Goal: Task Accomplishment & Management: Complete application form

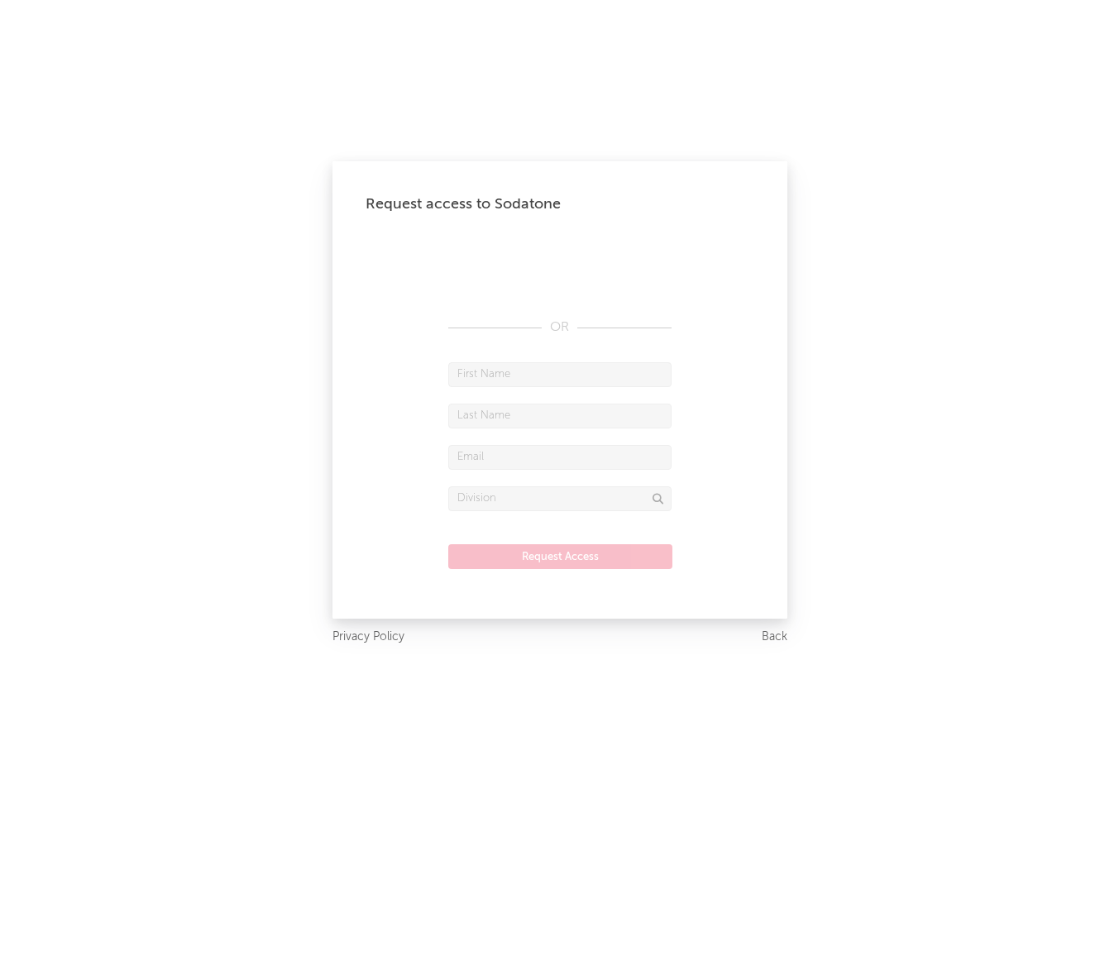
click at [355, 485] on div "Request access to Sodatone OR Request Access" at bounding box center [559, 389] width 455 height 457
click at [549, 380] on input "text" at bounding box center [559, 374] width 223 height 25
click at [542, 489] on input "text" at bounding box center [559, 498] width 223 height 25
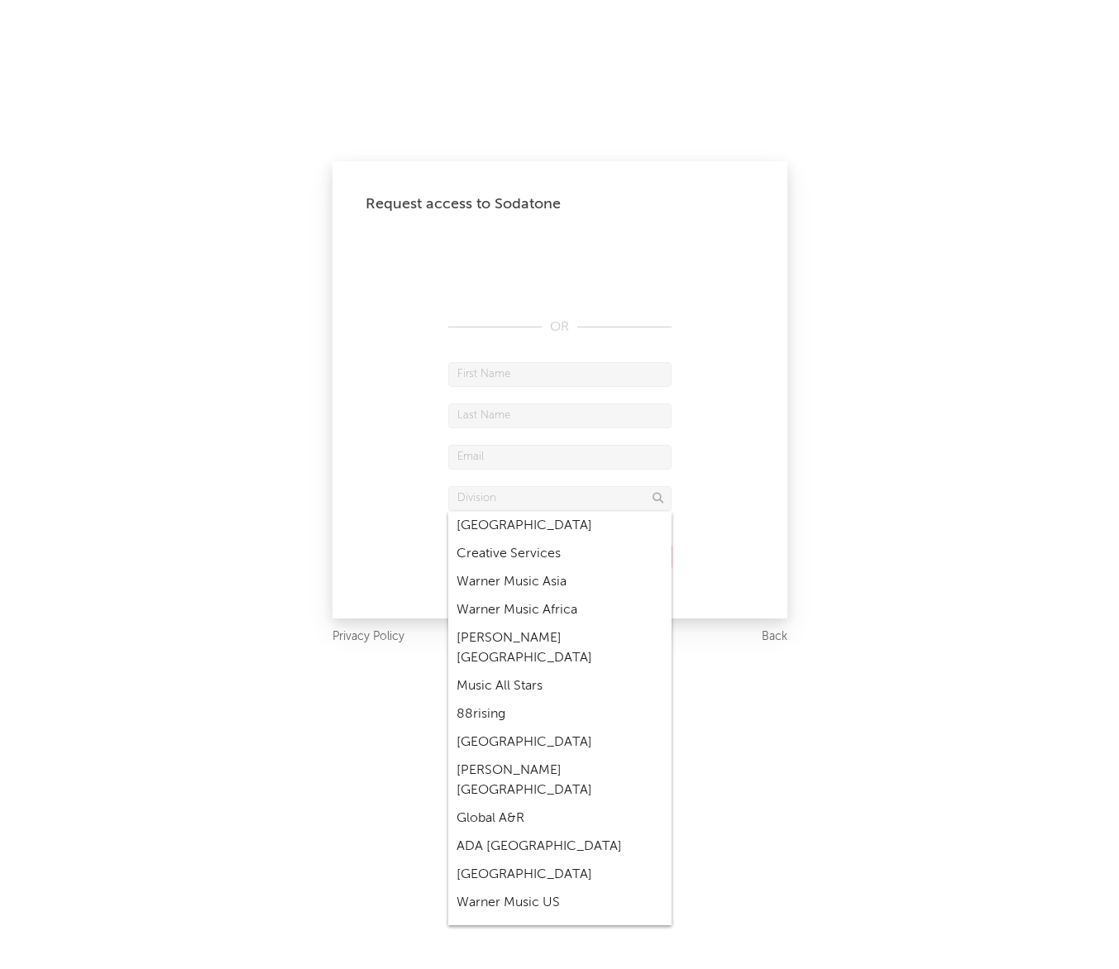
click at [873, 200] on div "Request access to Sodatone OR Request Access Privacy Policy Back" at bounding box center [559, 484] width 1119 height 969
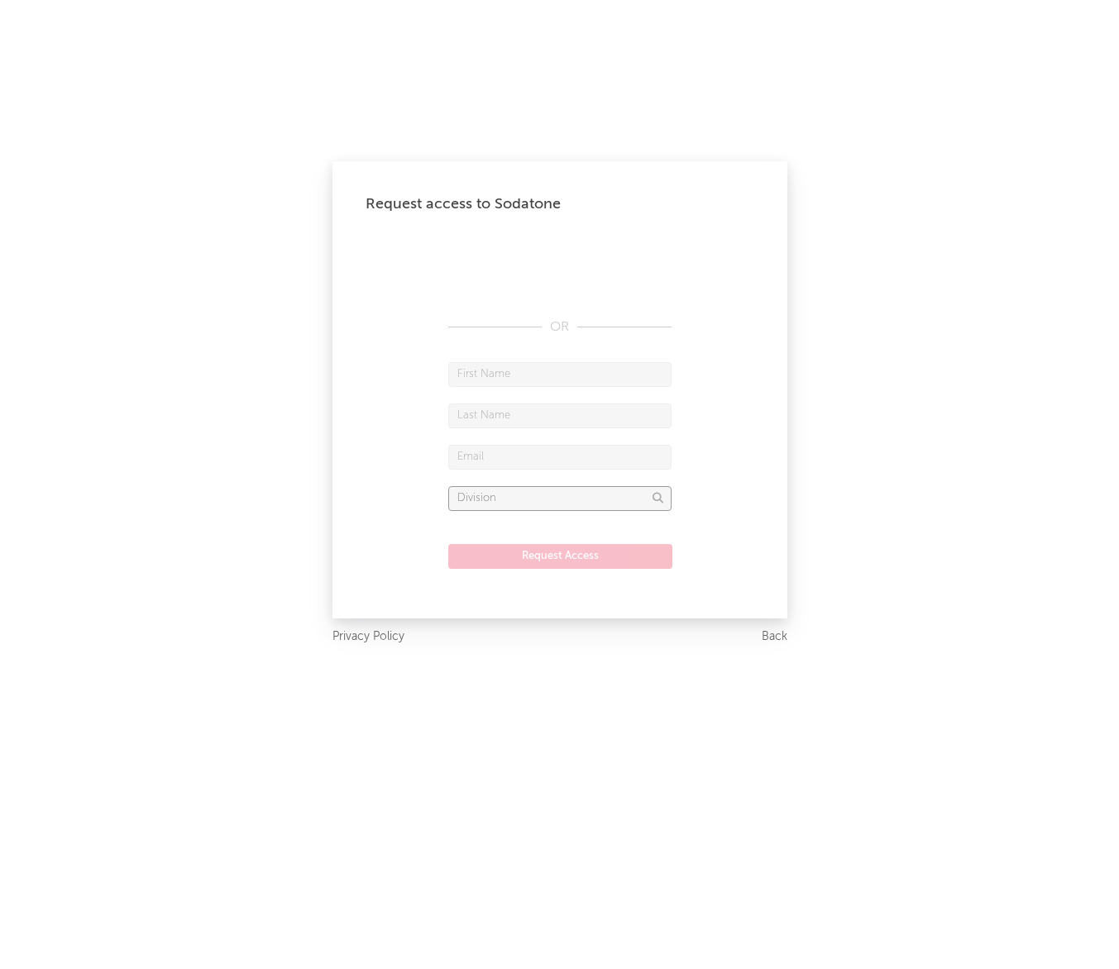
click at [566, 490] on input "text" at bounding box center [559, 498] width 223 height 25
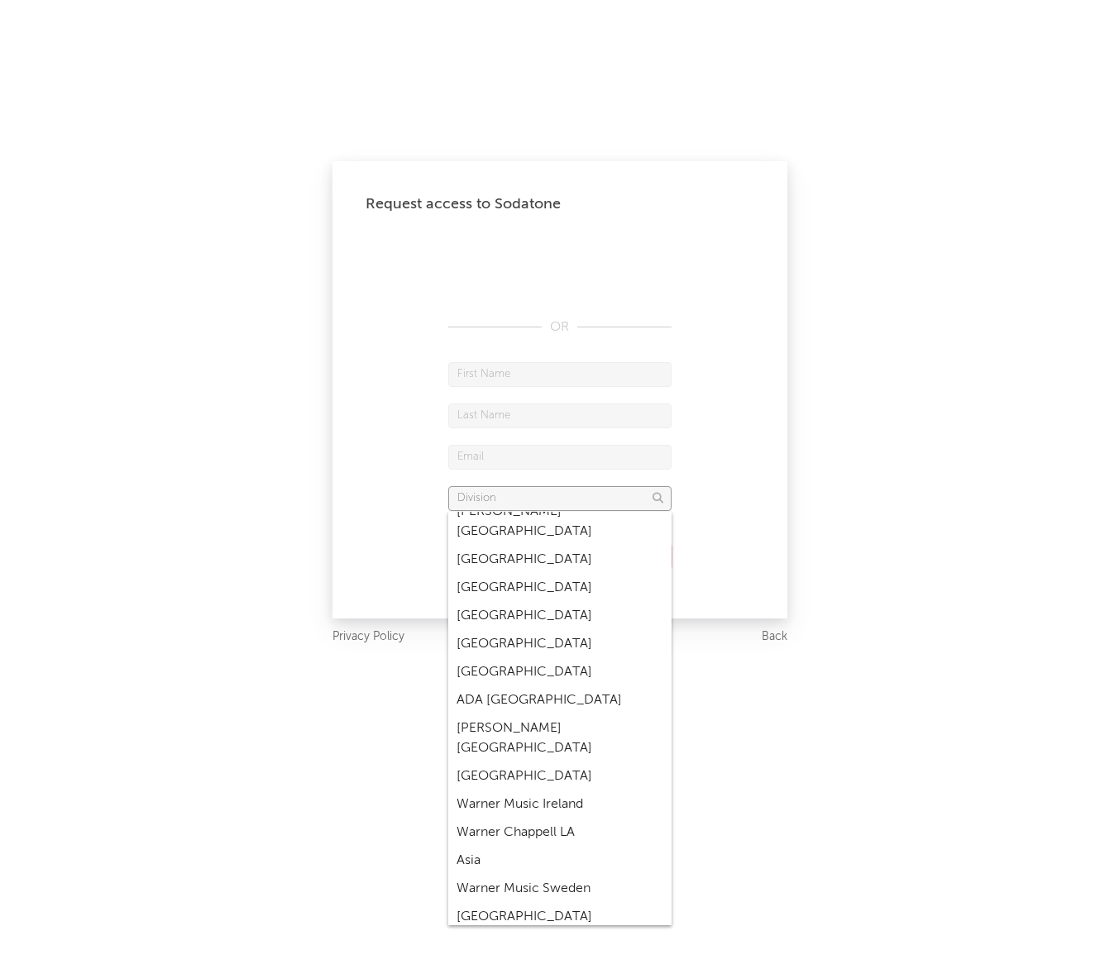
scroll to position [5410, 0]
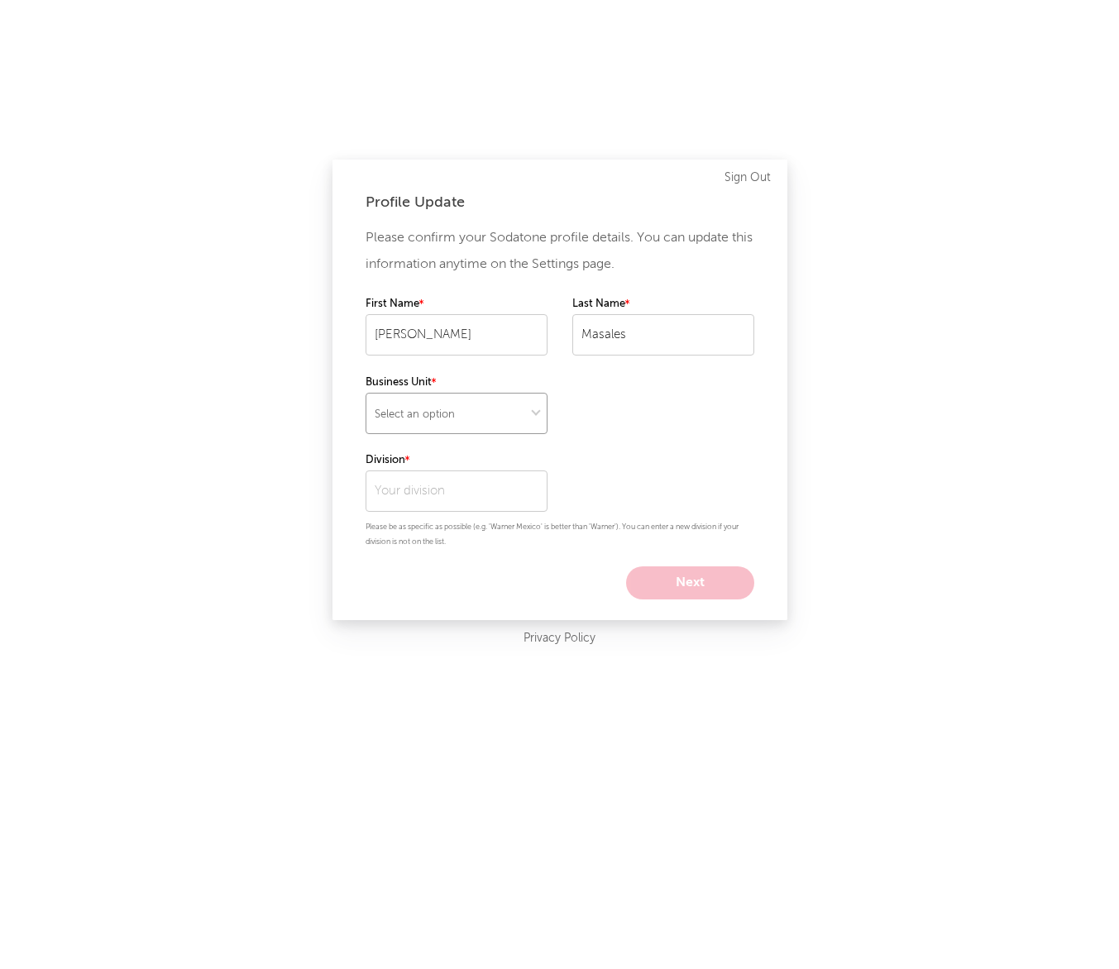
click at [529, 401] on select "Select an option" at bounding box center [457, 413] width 182 height 41
select select "tech"
click at [366, 393] on select "Select an option" at bounding box center [457, 413] width 182 height 41
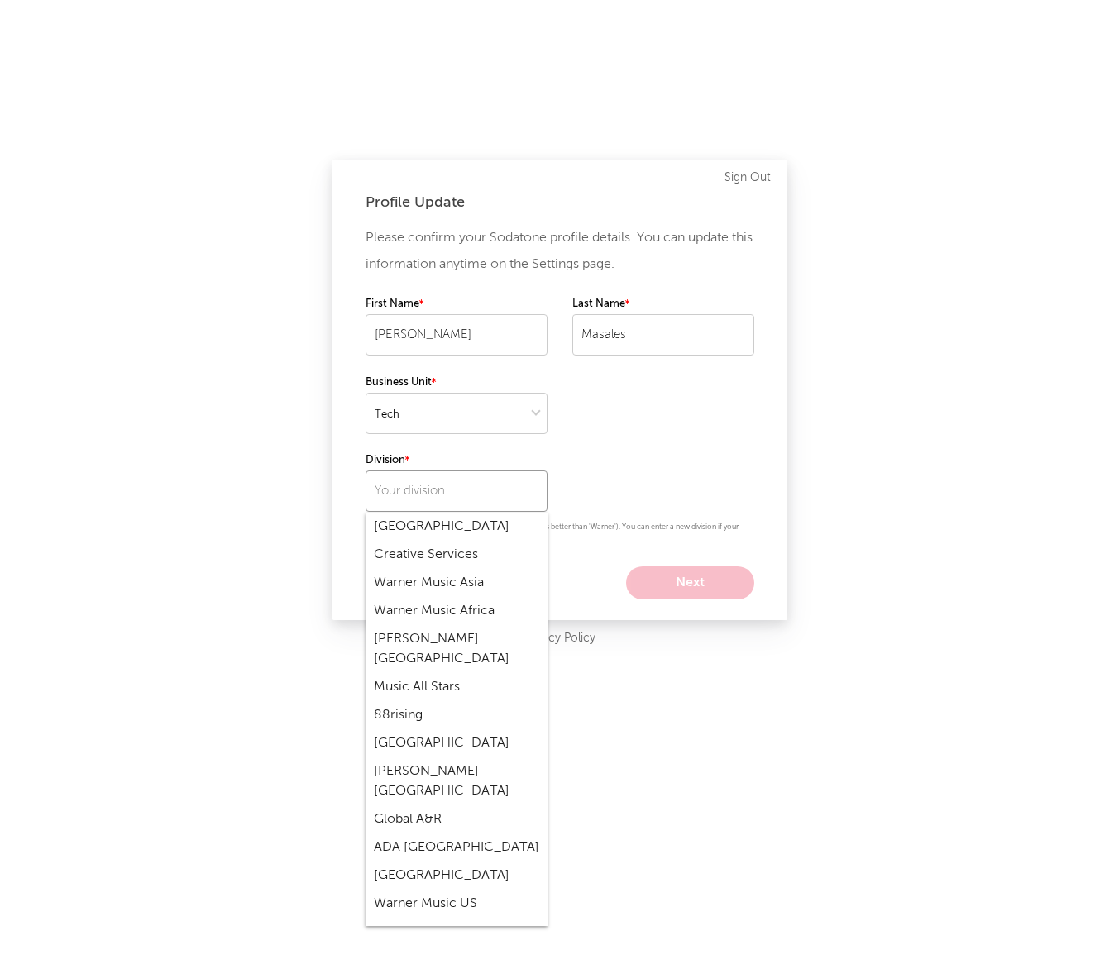
click at [491, 506] on input "text" at bounding box center [457, 491] width 182 height 41
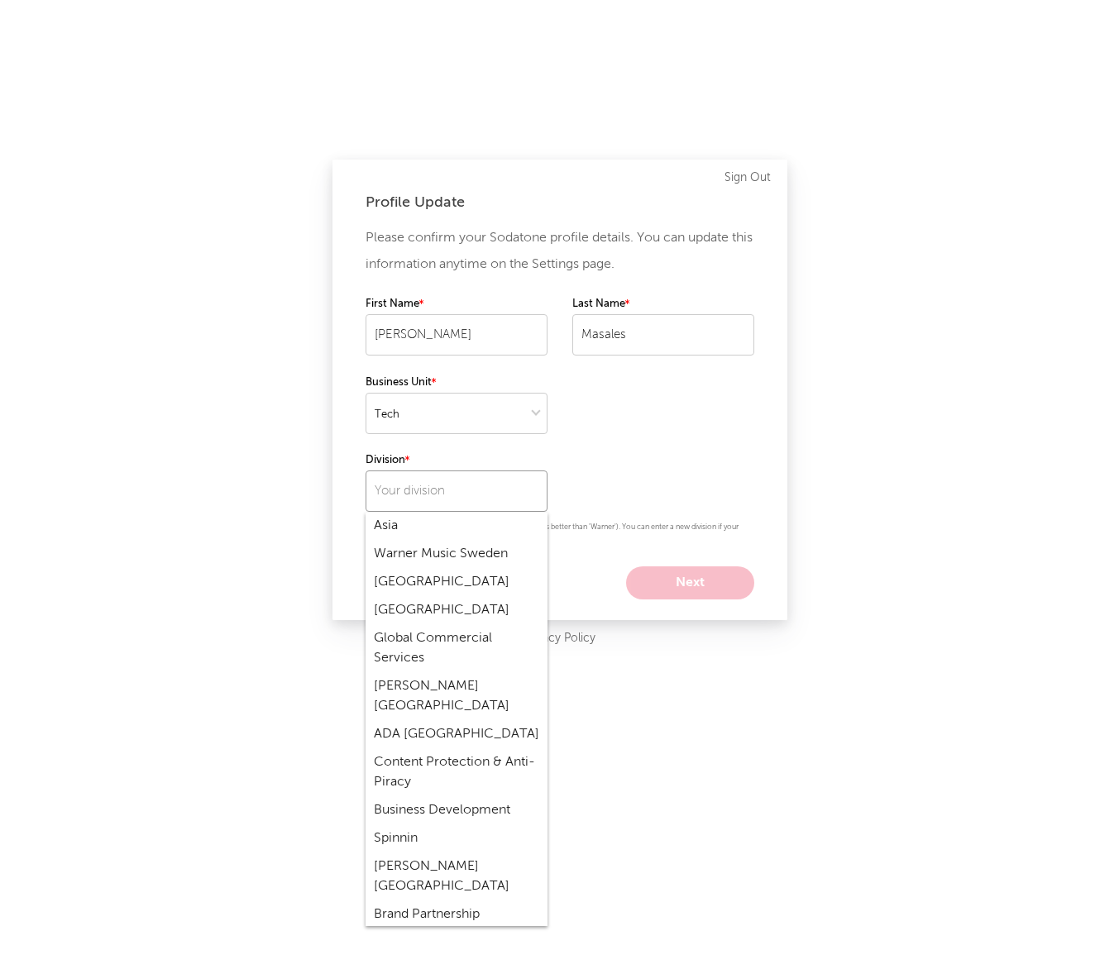
scroll to position [5747, 0]
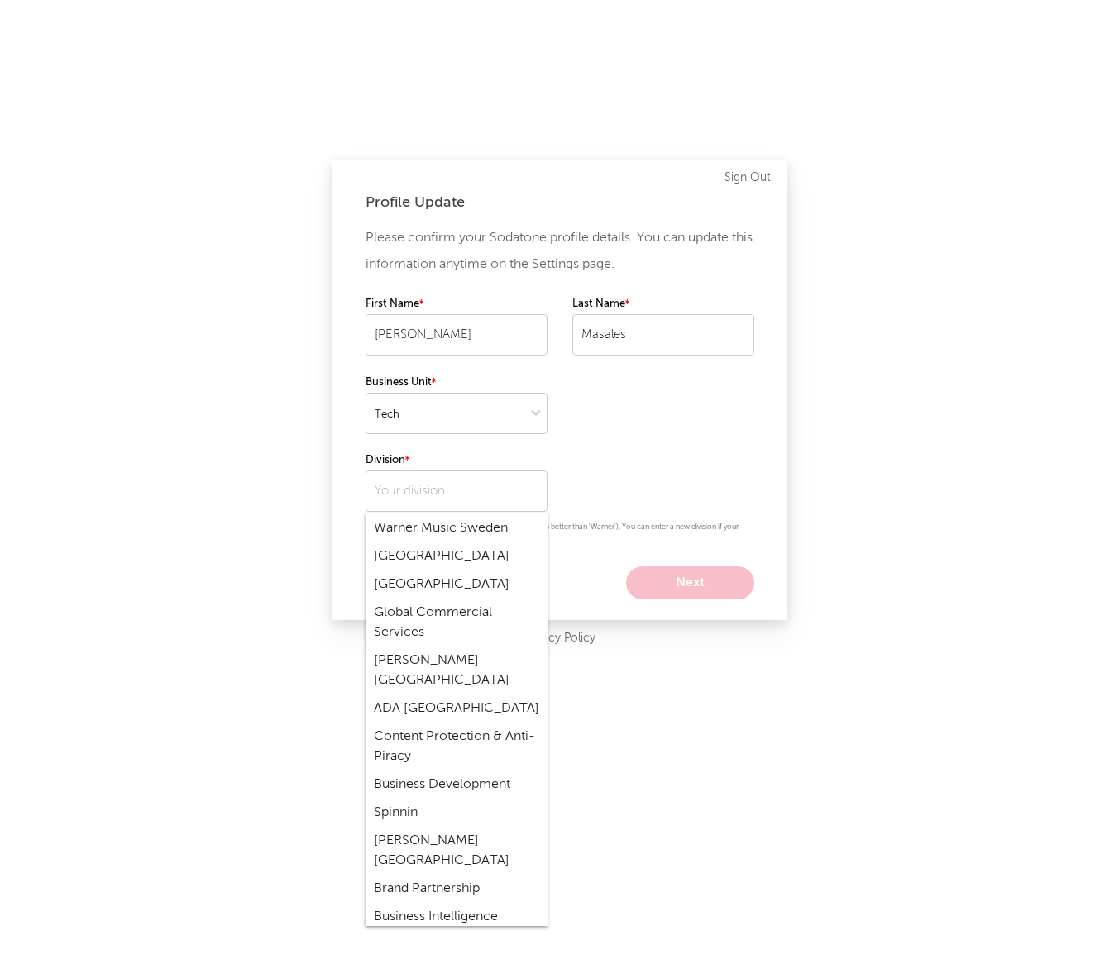
type input "IT"
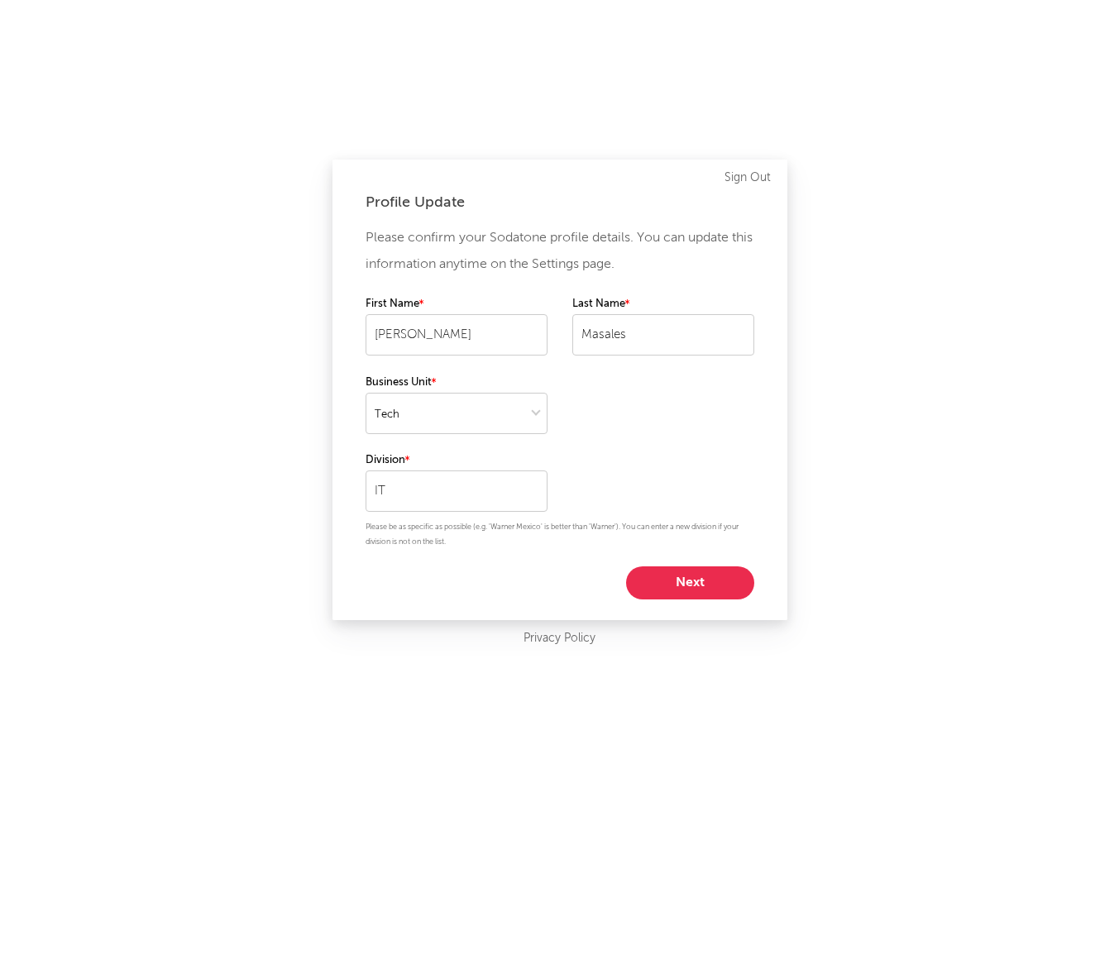
click at [681, 588] on button "Next" at bounding box center [690, 582] width 128 height 33
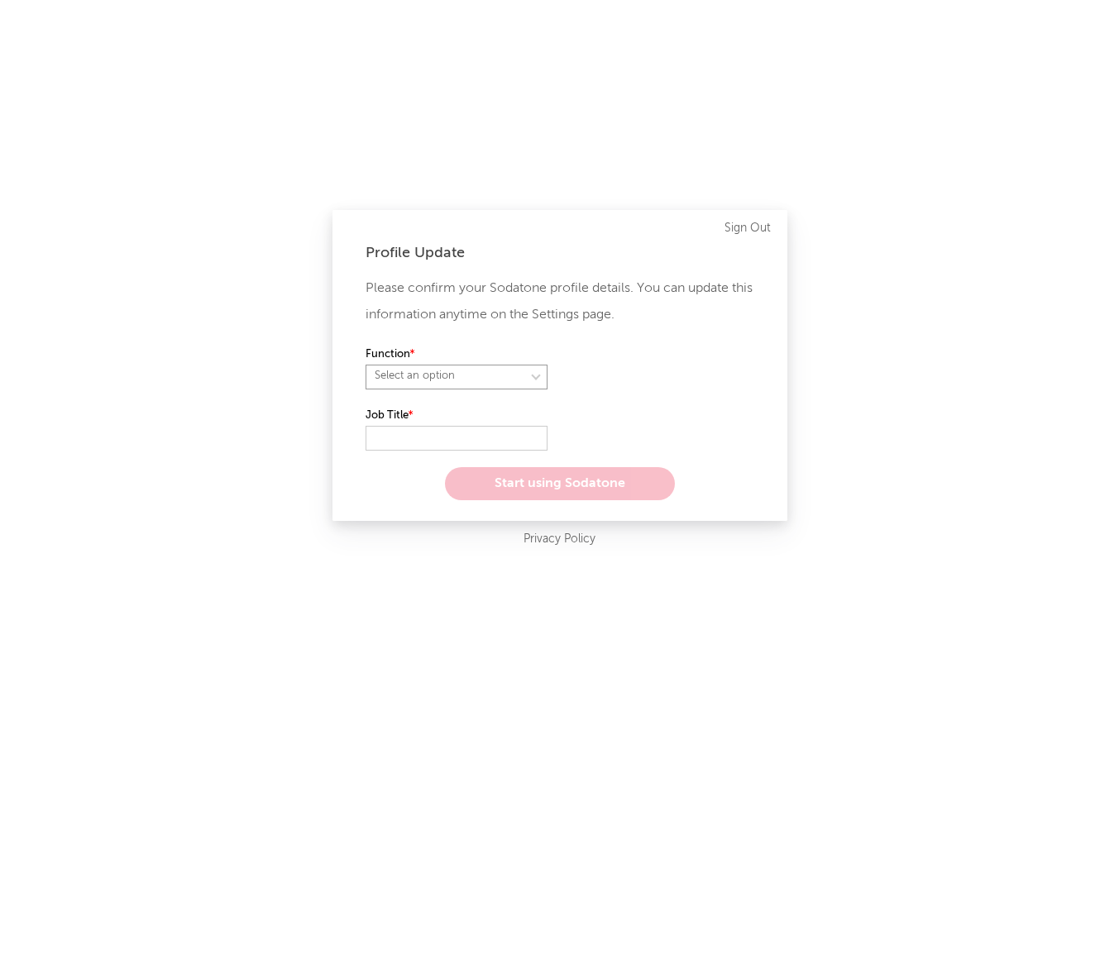
click at [421, 375] on select "Select an option" at bounding box center [457, 377] width 182 height 25
select select "other"
click at [366, 365] on select "Select an option" at bounding box center [457, 377] width 182 height 25
click at [391, 442] on input "text" at bounding box center [457, 438] width 182 height 25
type input "Sr IT Analyst"
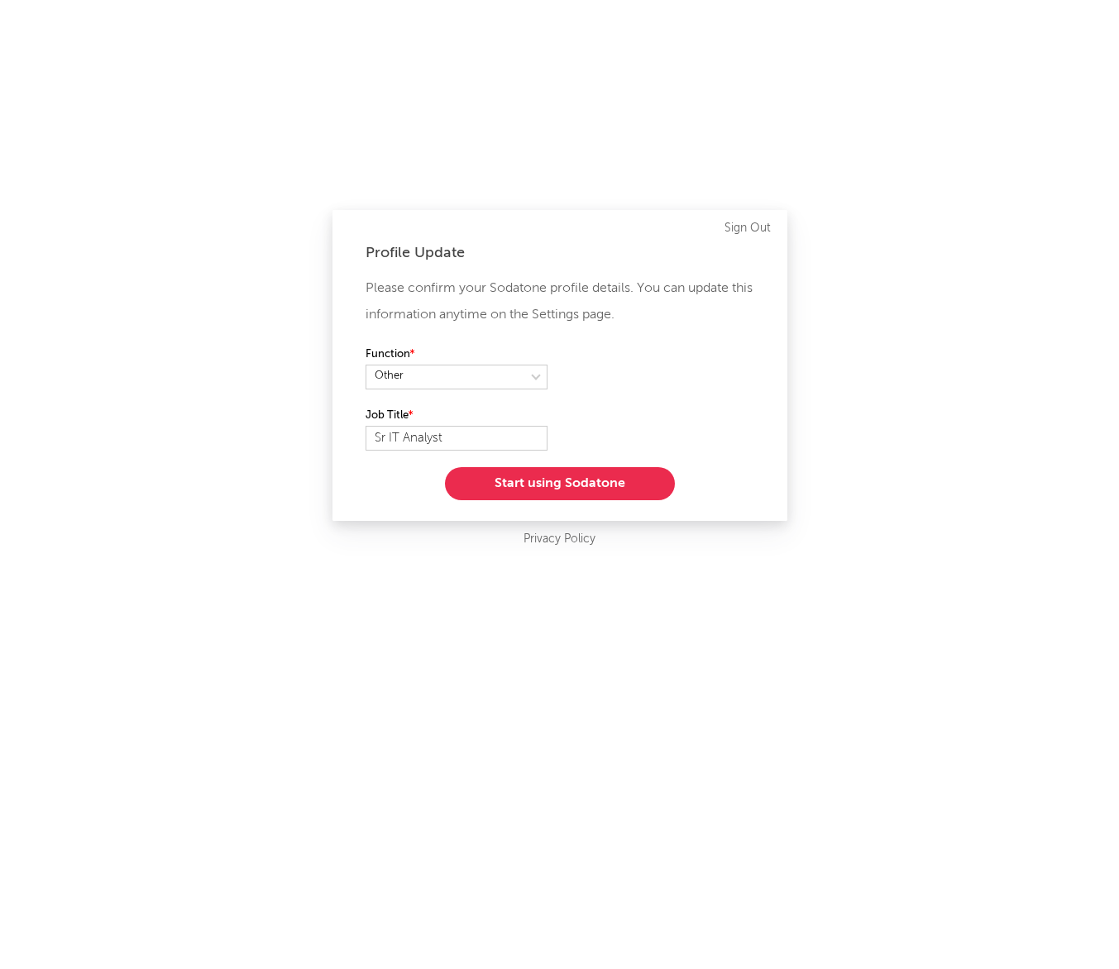
click at [614, 478] on button "Start using Sodatone" at bounding box center [560, 483] width 230 height 33
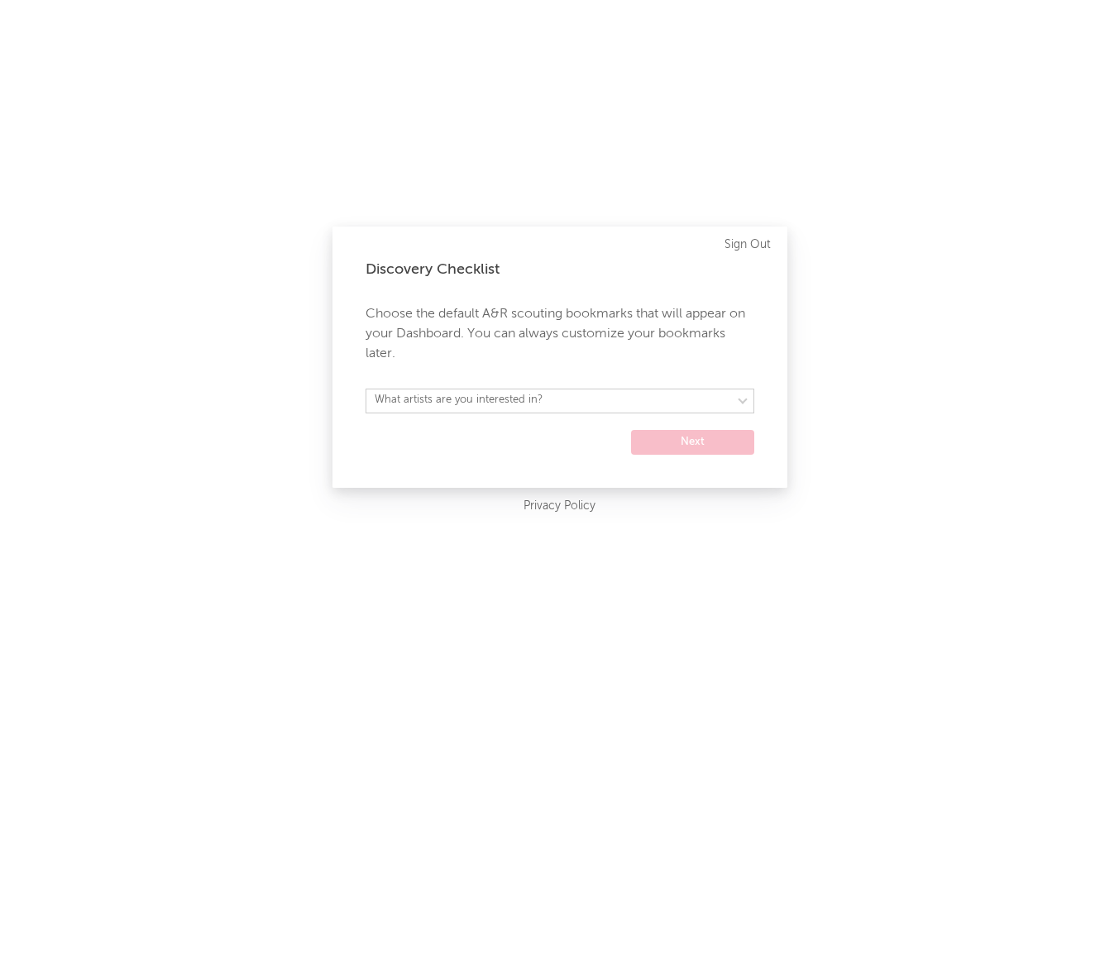
click at [516, 377] on div "Discovery Checklist Choose the default A&R scouting bookmarks that will appear …" at bounding box center [559, 357] width 455 height 261
click at [506, 384] on div "Discovery Checklist Choose the default A&R scouting bookmarks that will appear …" at bounding box center [559, 357] width 455 height 261
click at [478, 399] on select "What artists are you interested in? [GEOGRAPHIC_DATA] [GEOGRAPHIC_DATA] General…" at bounding box center [560, 401] width 389 height 25
select select "16"
click at [366, 389] on select "What artists are you interested in? [GEOGRAPHIC_DATA] [GEOGRAPHIC_DATA] General…" at bounding box center [560, 401] width 389 height 25
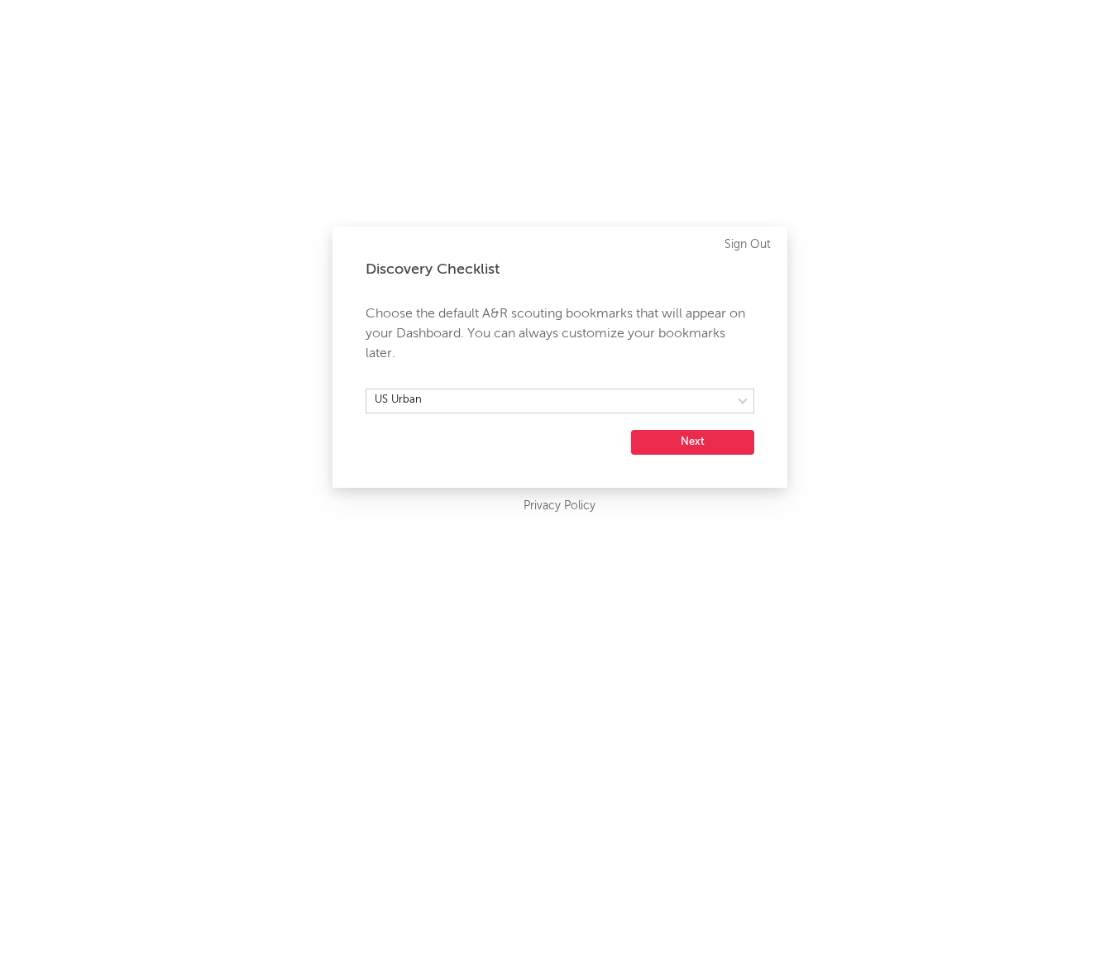
click at [672, 456] on div "Discovery Checklist Choose the default A&R scouting bookmarks that will appear …" at bounding box center [559, 357] width 455 height 261
click at [671, 419] on form "[GEOGRAPHIC_DATA] [GEOGRAPHIC_DATA] General [GEOGRAPHIC_DATA] [GEOGRAPHIC_DATA]…" at bounding box center [560, 422] width 389 height 66
click at [663, 465] on div "Discovery Checklist Choose the default A&R scouting bookmarks that will appear …" at bounding box center [559, 357] width 455 height 261
click at [663, 447] on button "Next" at bounding box center [692, 442] width 123 height 25
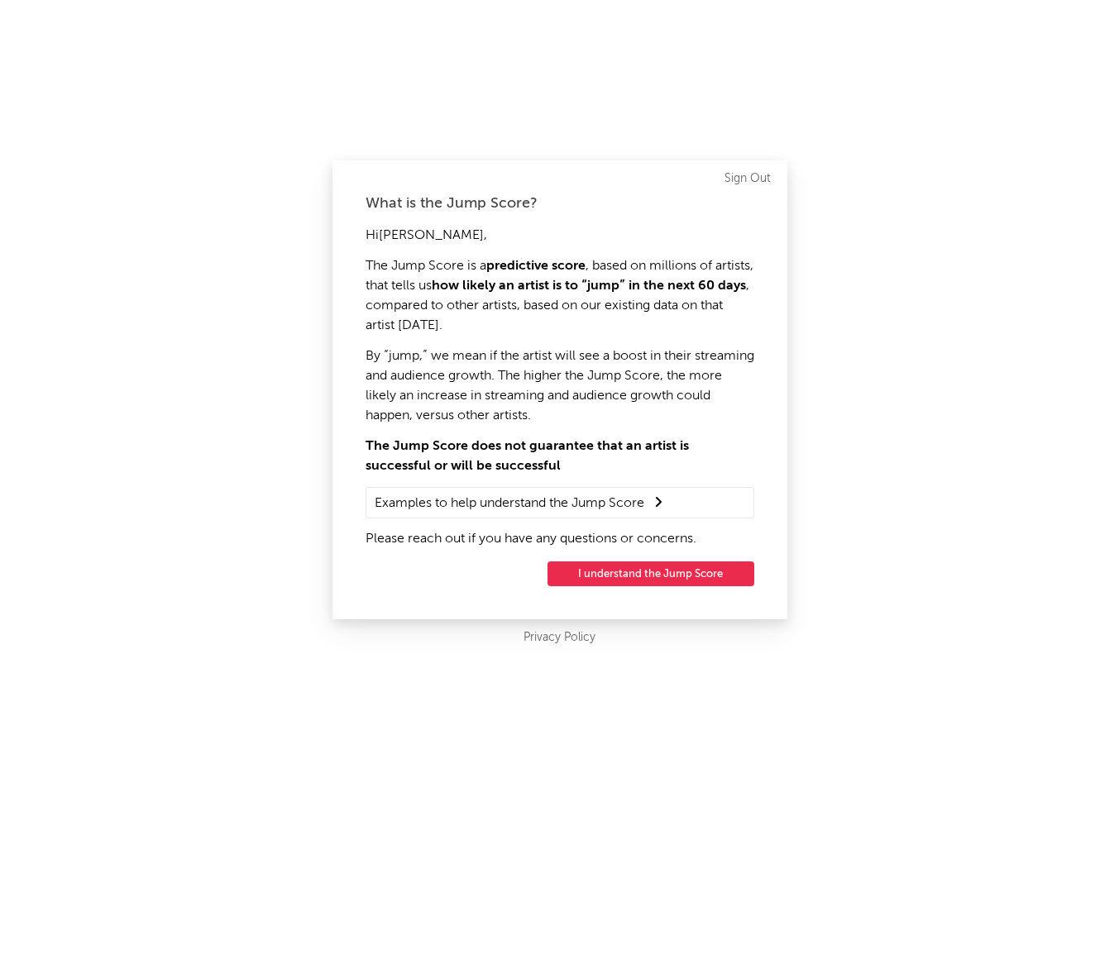
click at [678, 573] on button "I understand the Jump Score" at bounding box center [650, 573] width 207 height 25
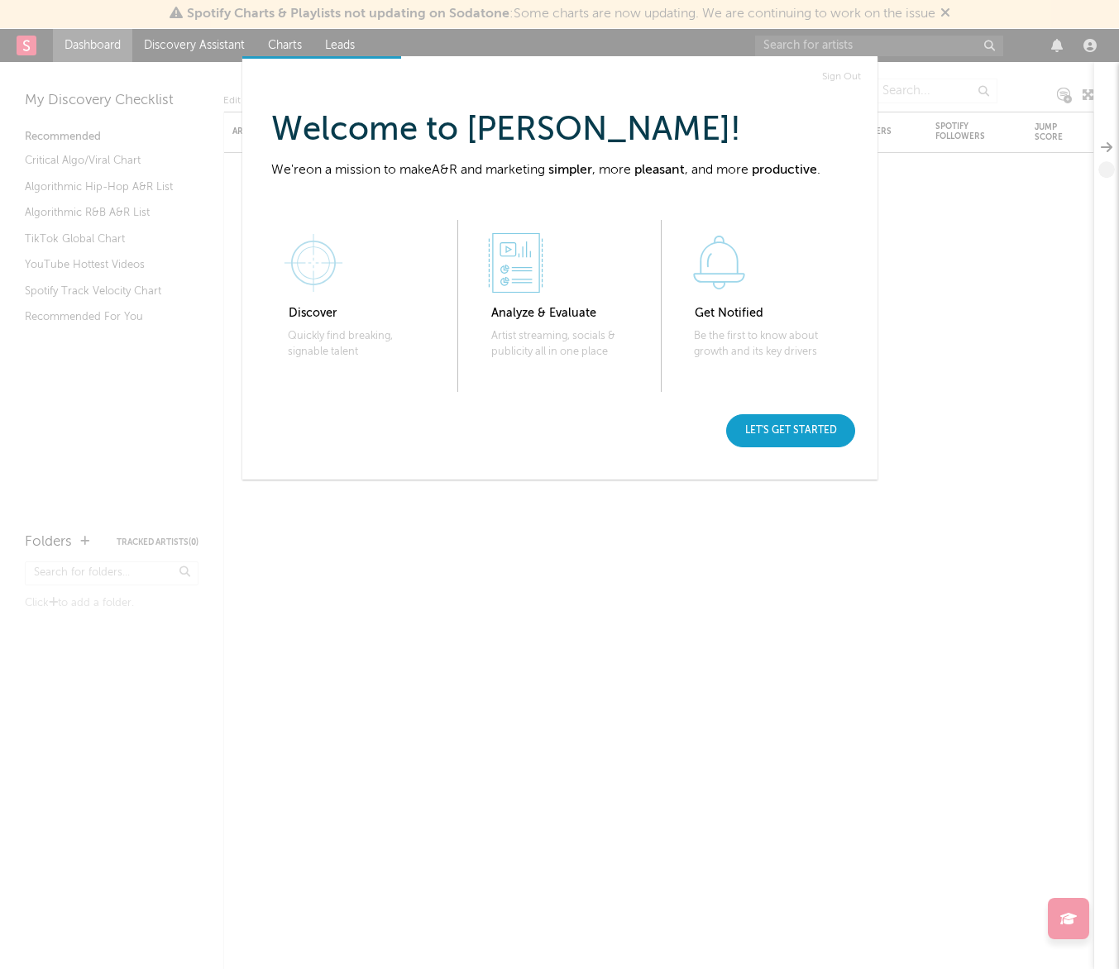
click at [754, 442] on div "Let's get started" at bounding box center [790, 430] width 129 height 33
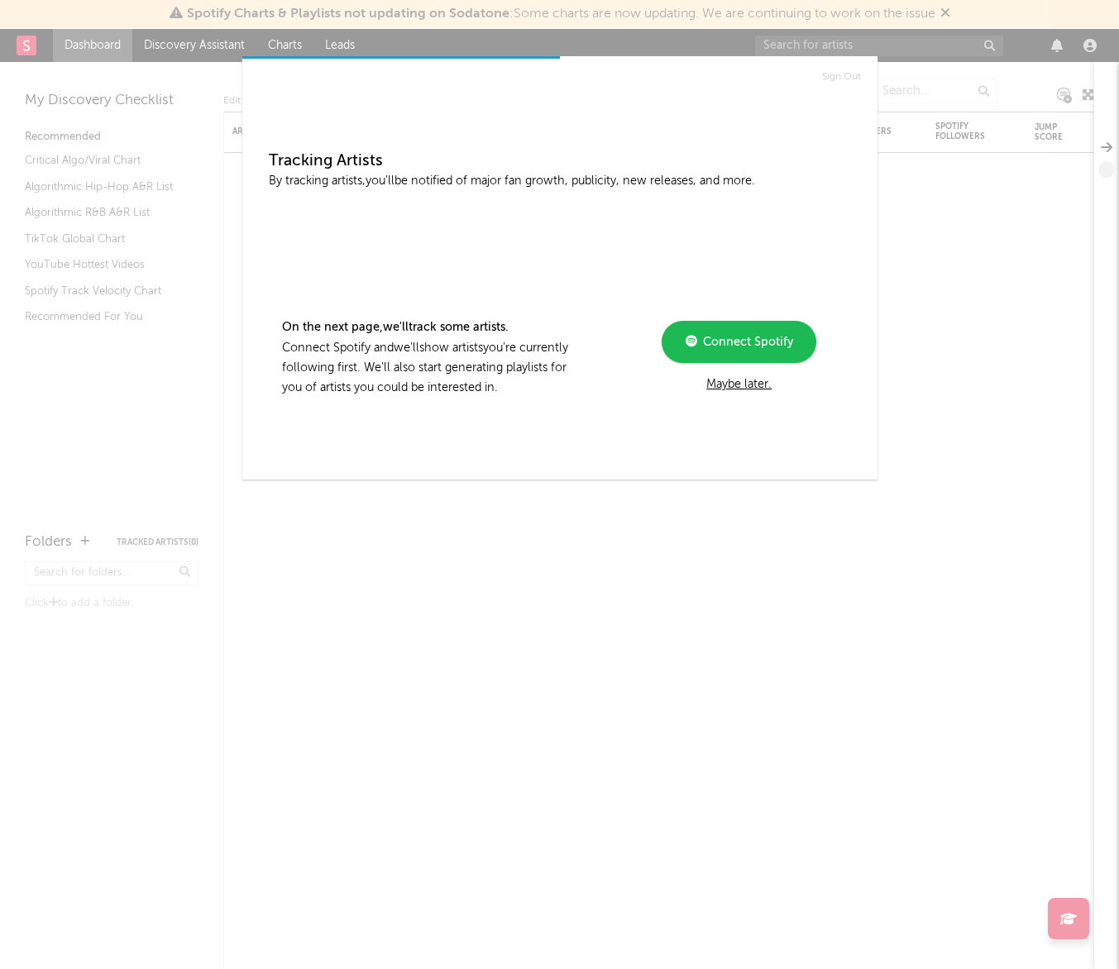
click at [733, 383] on div "Maybe later." at bounding box center [739, 385] width 222 height 20
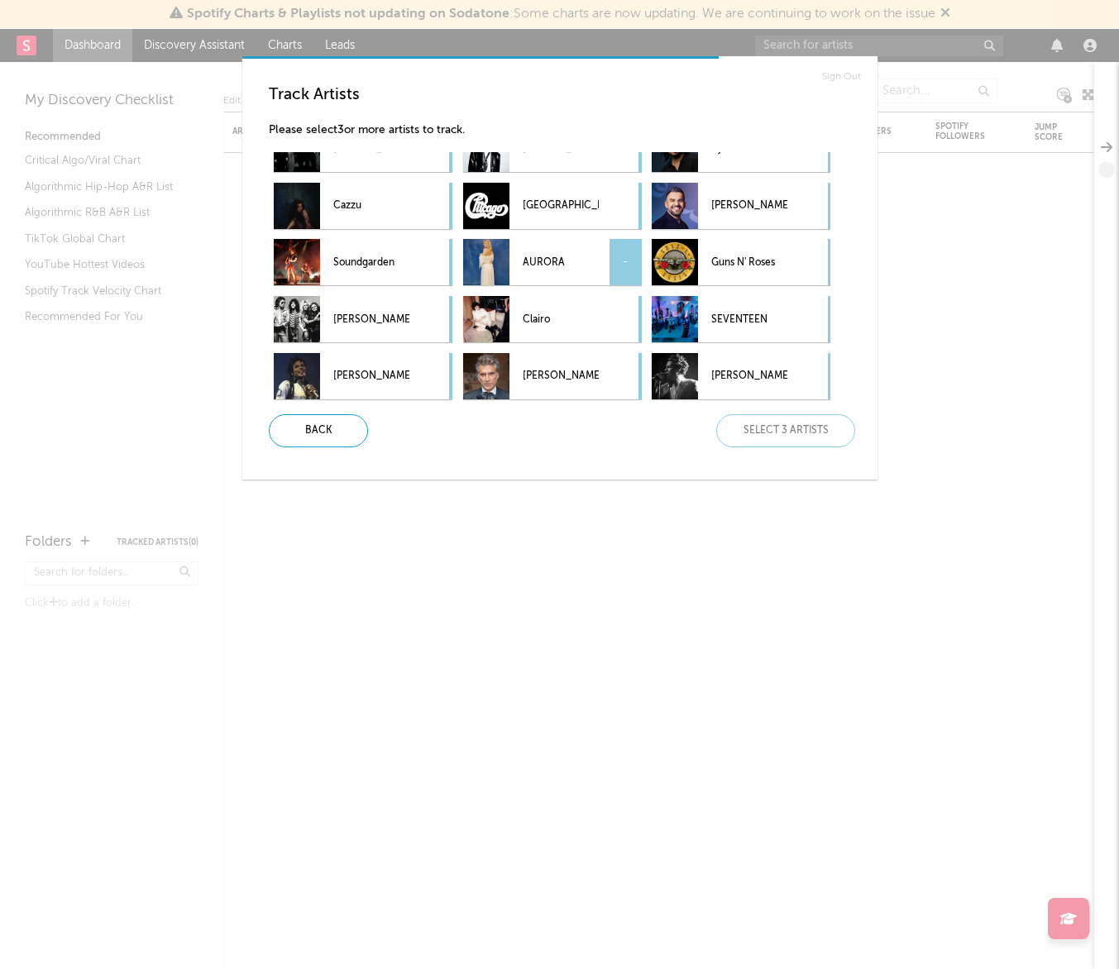
scroll to position [89, 0]
click at [729, 375] on p "[PERSON_NAME]" at bounding box center [749, 375] width 76 height 37
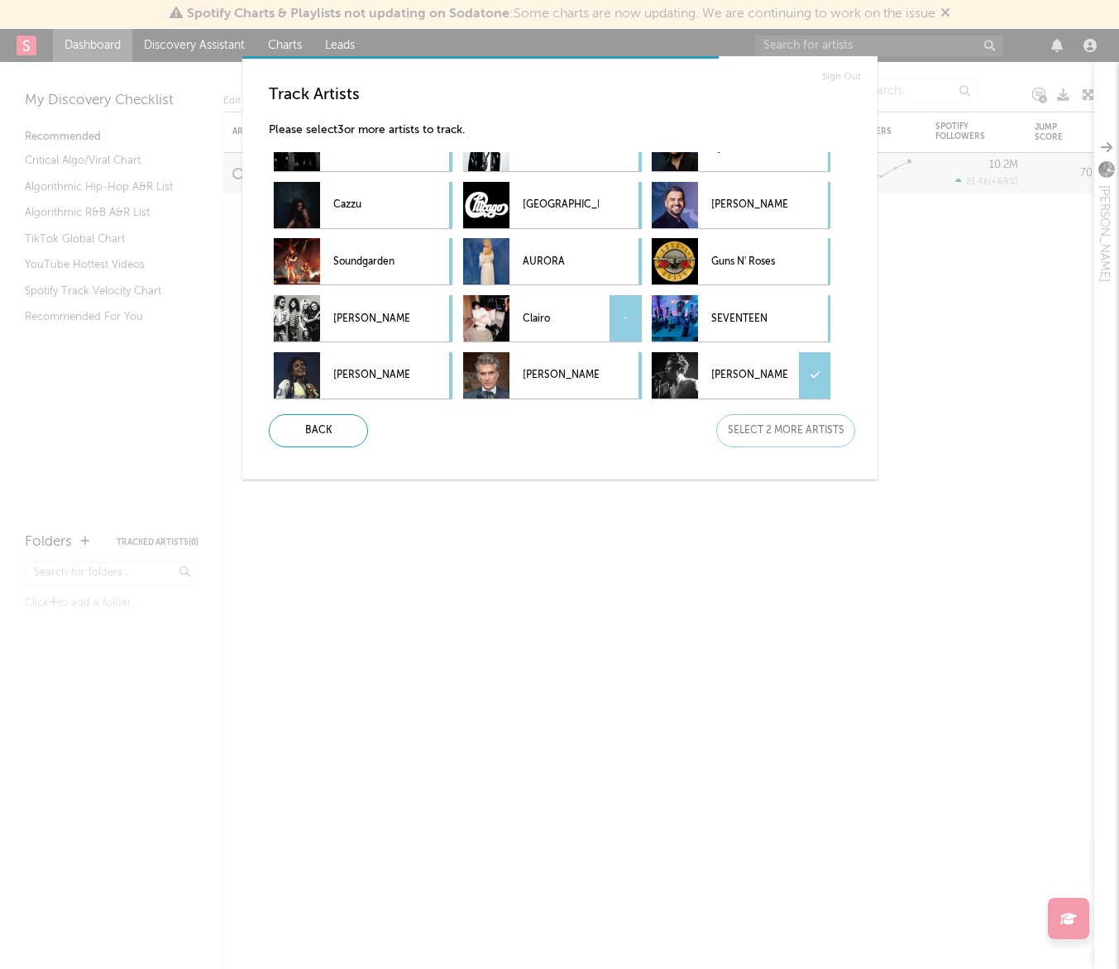
click at [514, 321] on div "Clairo -" at bounding box center [531, 318] width 136 height 46
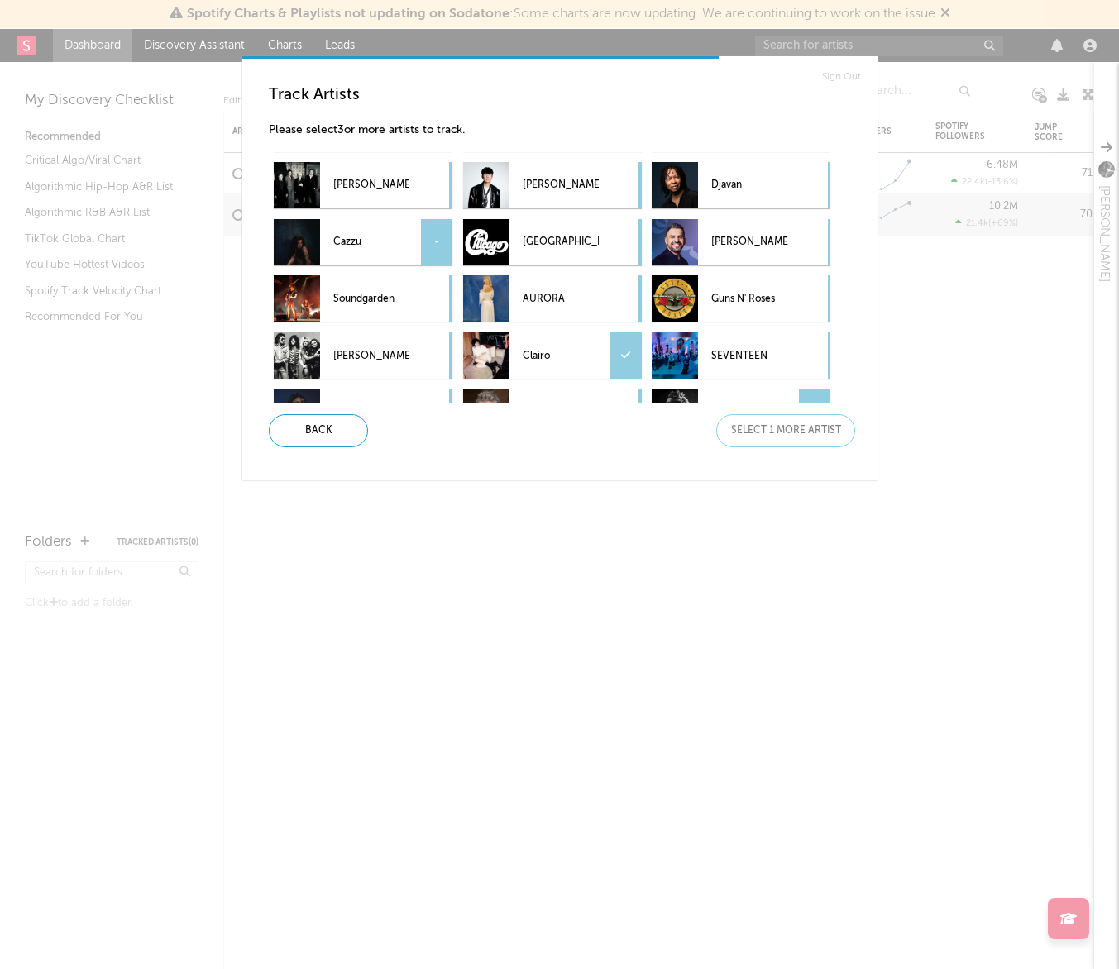
scroll to position [0, 0]
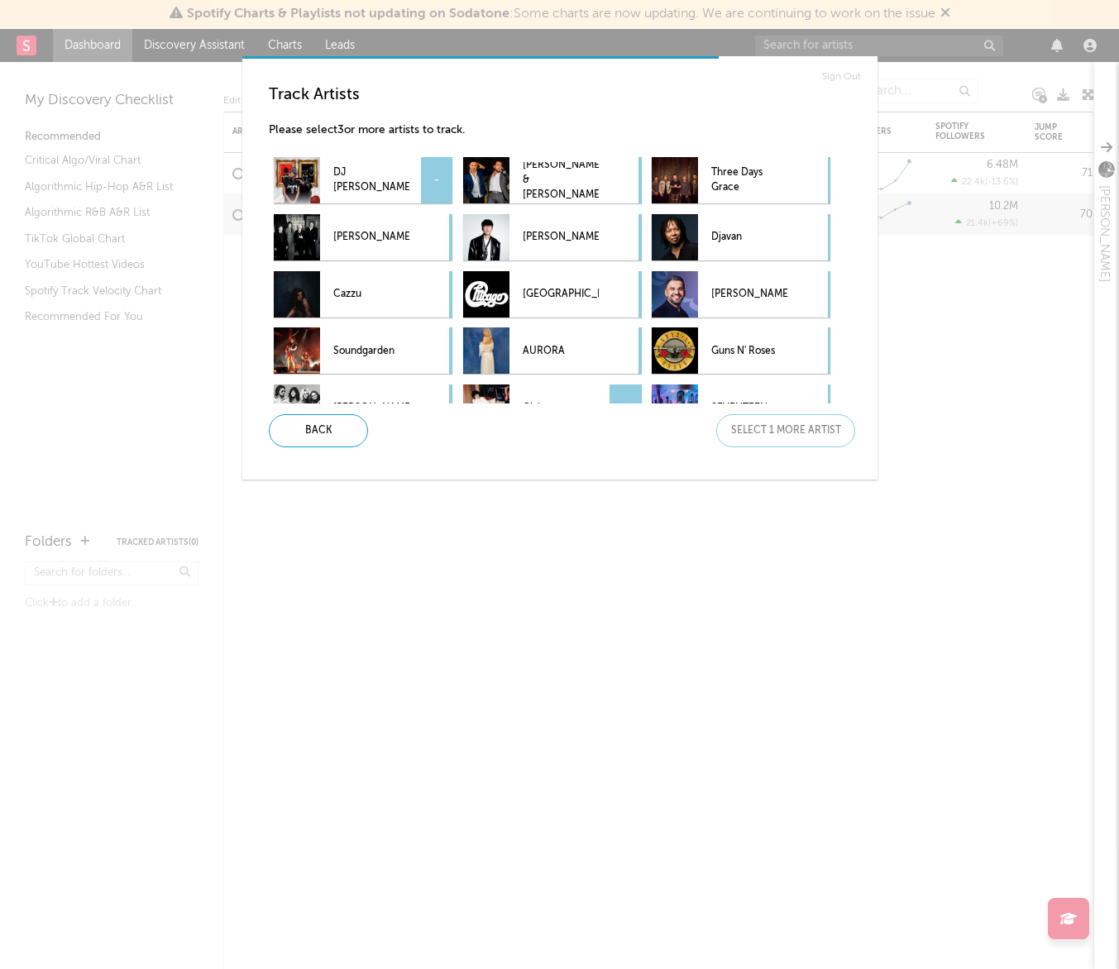
click at [346, 179] on p "DJ [PERSON_NAME]" at bounding box center [371, 180] width 76 height 37
click at [344, 167] on p "DJ [PERSON_NAME]" at bounding box center [371, 180] width 76 height 37
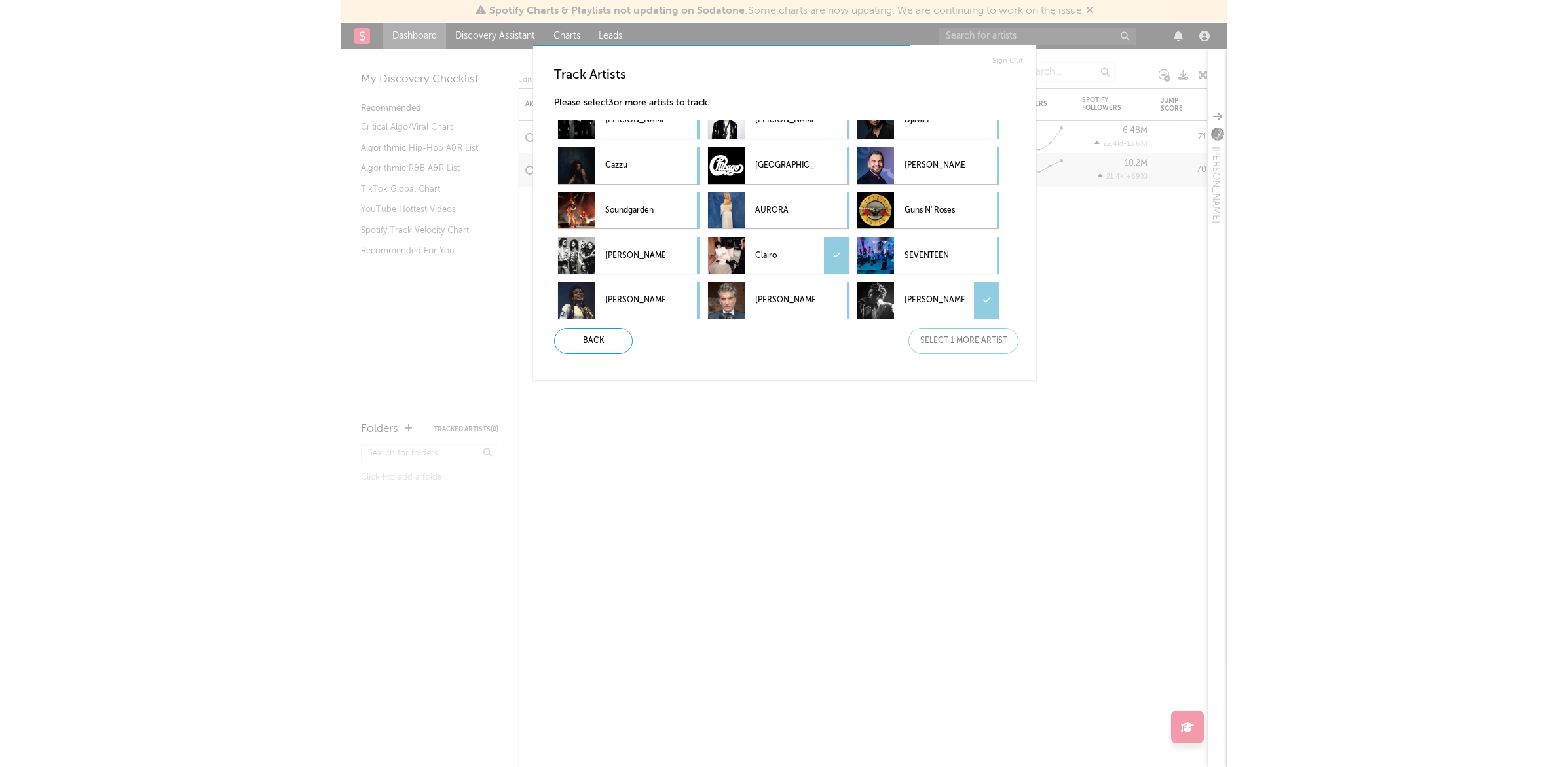
scroll to position [70, 0]
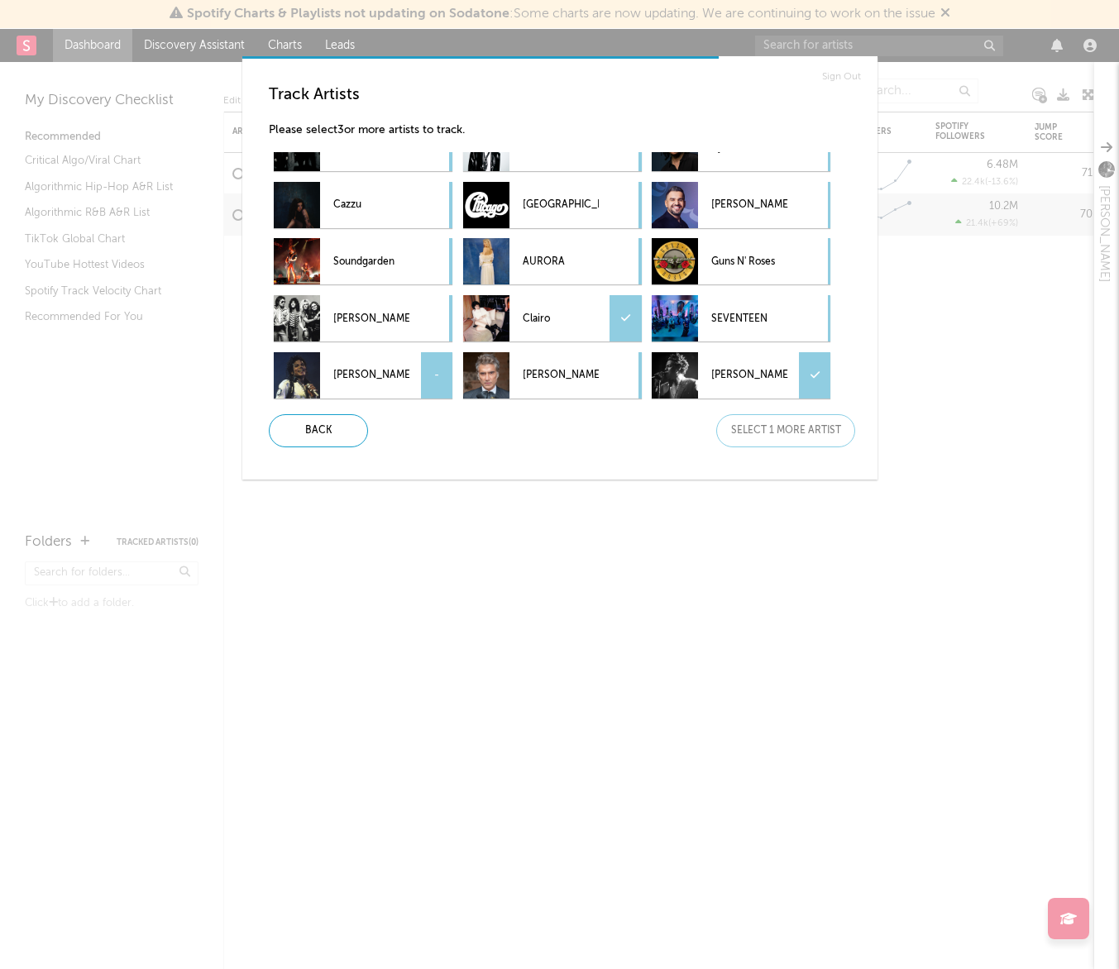
click at [371, 381] on p "[PERSON_NAME]" at bounding box center [371, 375] width 76 height 37
click at [773, 430] on div "Next" at bounding box center [785, 430] width 139 height 33
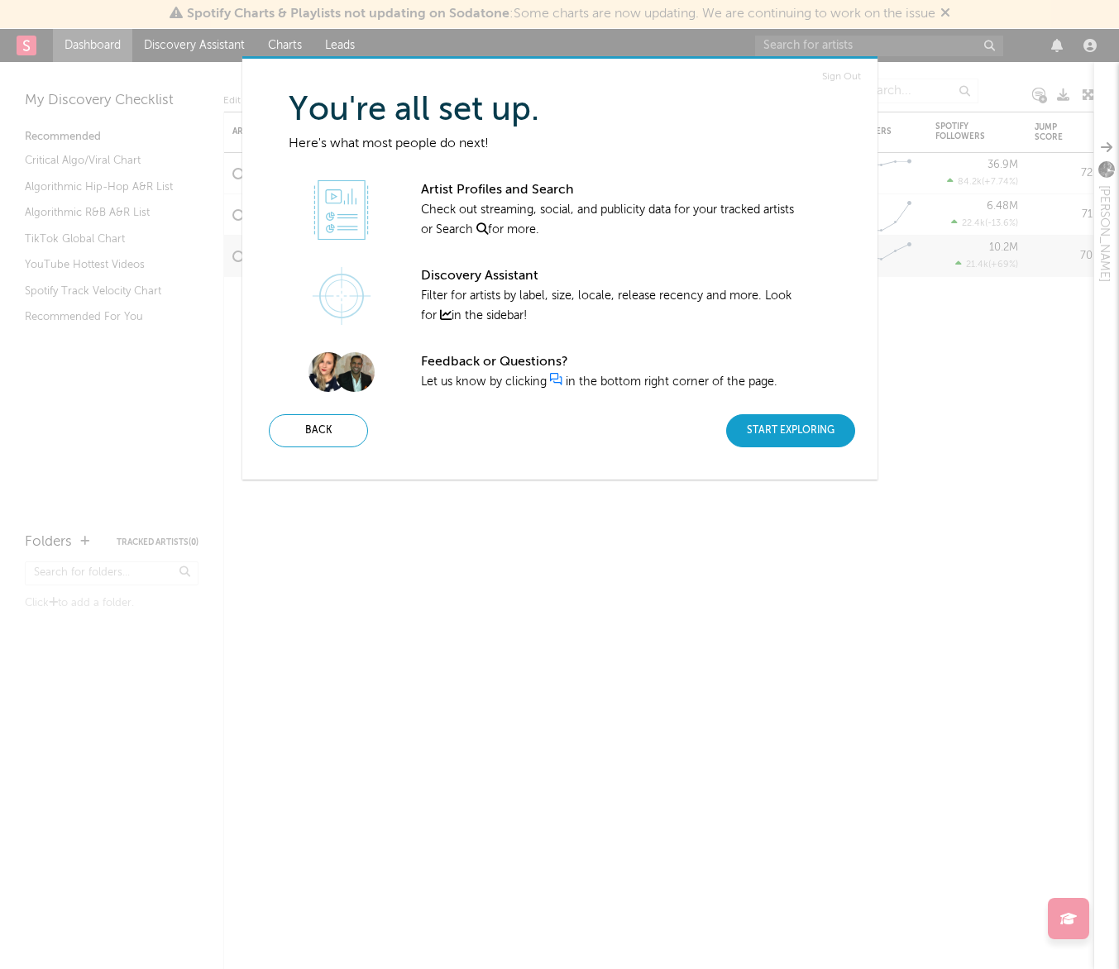
click at [779, 415] on div "Start Exploring" at bounding box center [790, 430] width 129 height 33
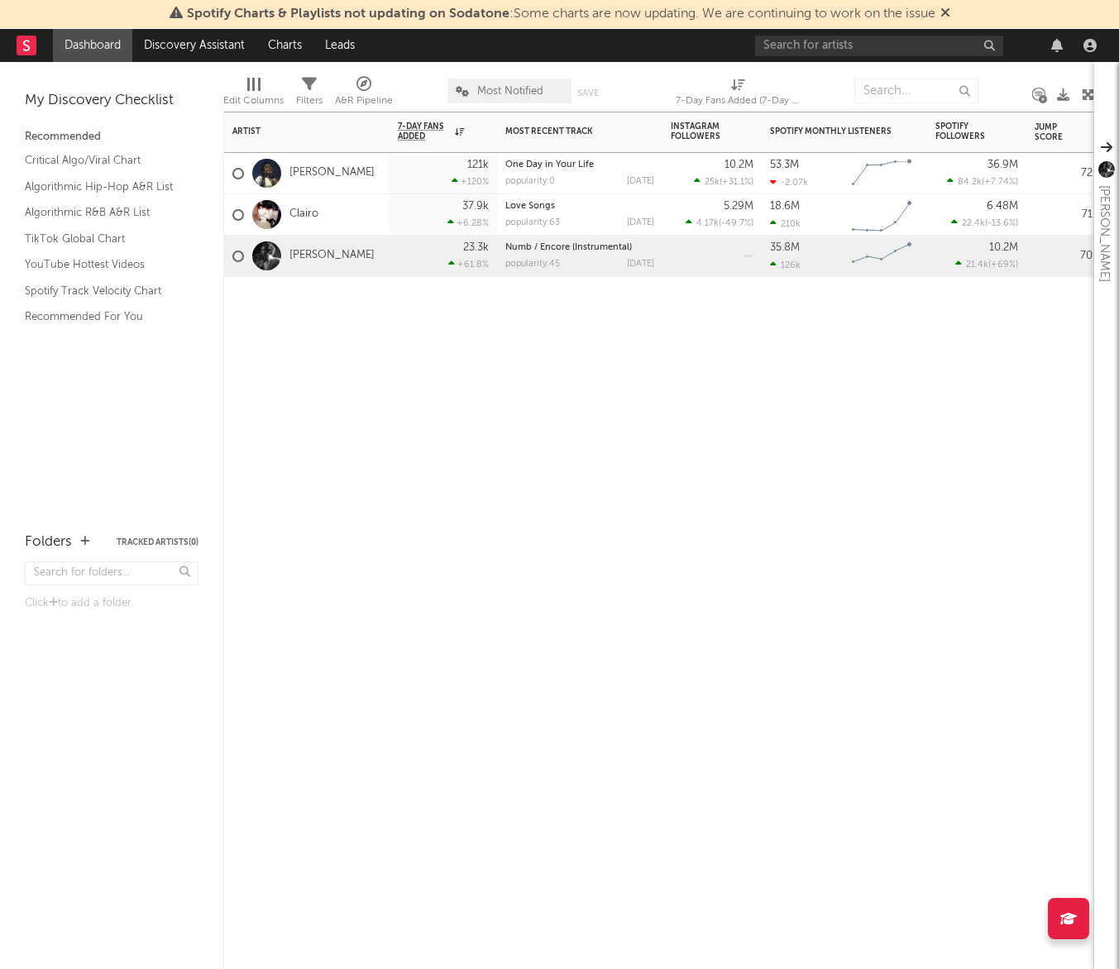
click at [785, 414] on div "Artist Notifications 7-Day Fans Added WoW % Change Most Recent Track Popularity…" at bounding box center [658, 541] width 871 height 858
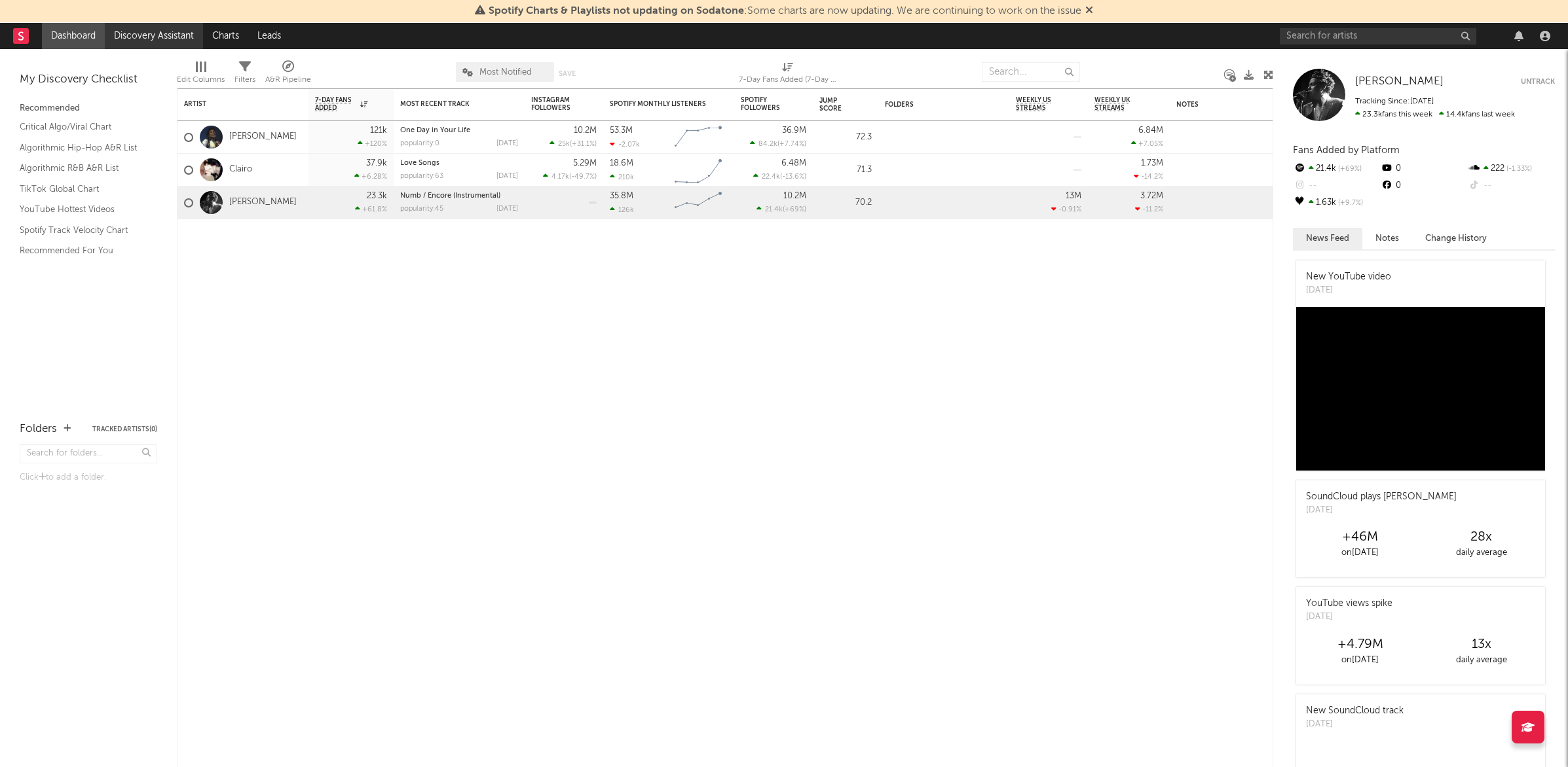
click at [118, 40] on link "Discovery Assistant" at bounding box center [154, 36] width 98 height 26
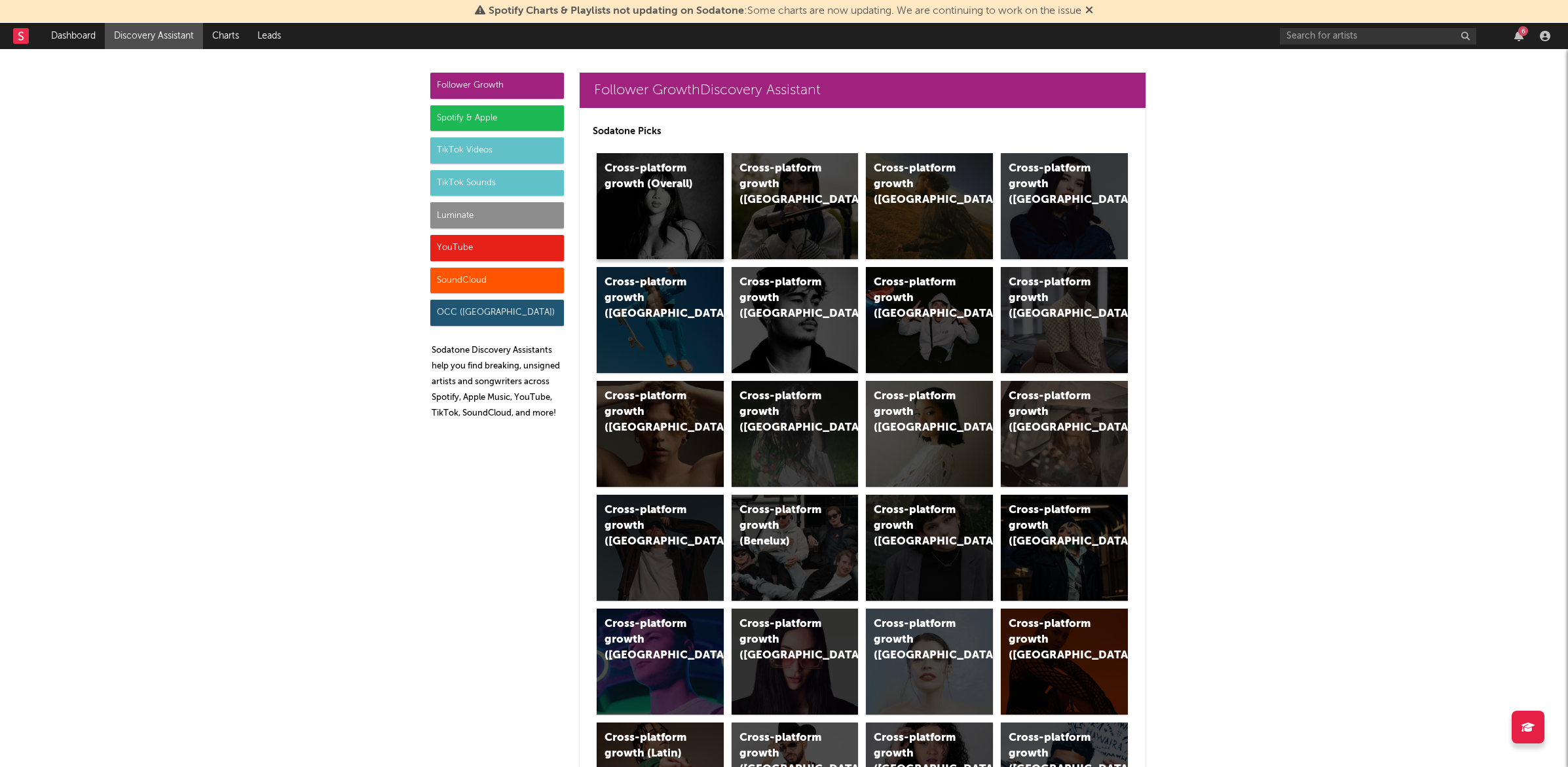
click at [687, 199] on div "Cross-platform growth (Overall)" at bounding box center [660, 207] width 127 height 106
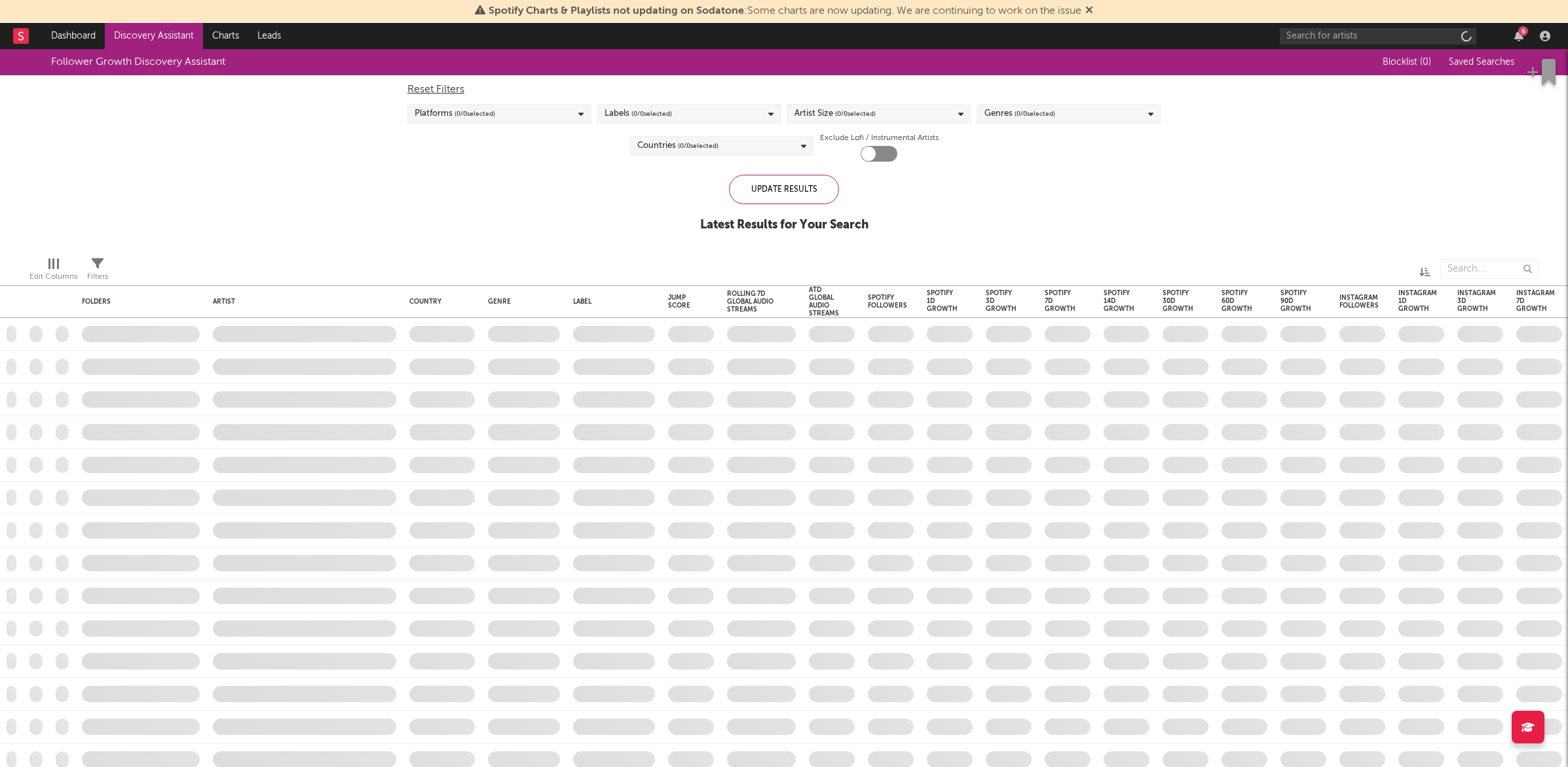
checkbox input "true"
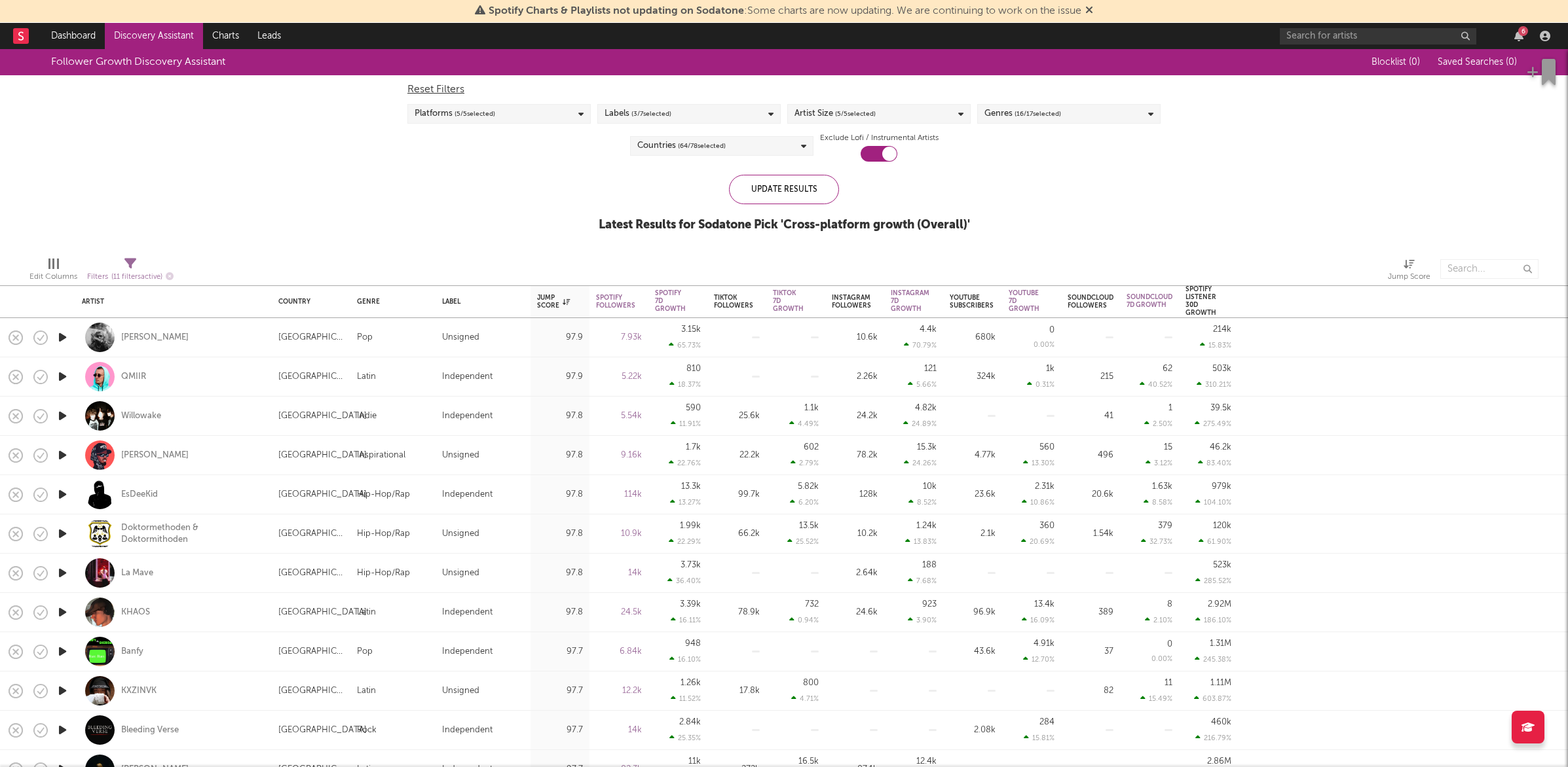
click at [62, 330] on icon "button" at bounding box center [62, 337] width 13 height 17
click at [599, 747] on icon "button" at bounding box center [597, 750] width 6 height 10
click at [60, 338] on icon "button" at bounding box center [62, 337] width 13 height 17
click at [60, 338] on icon "button" at bounding box center [62, 337] width 13 height 17
click at [169, 43] on link "Discovery Assistant" at bounding box center [154, 36] width 98 height 26
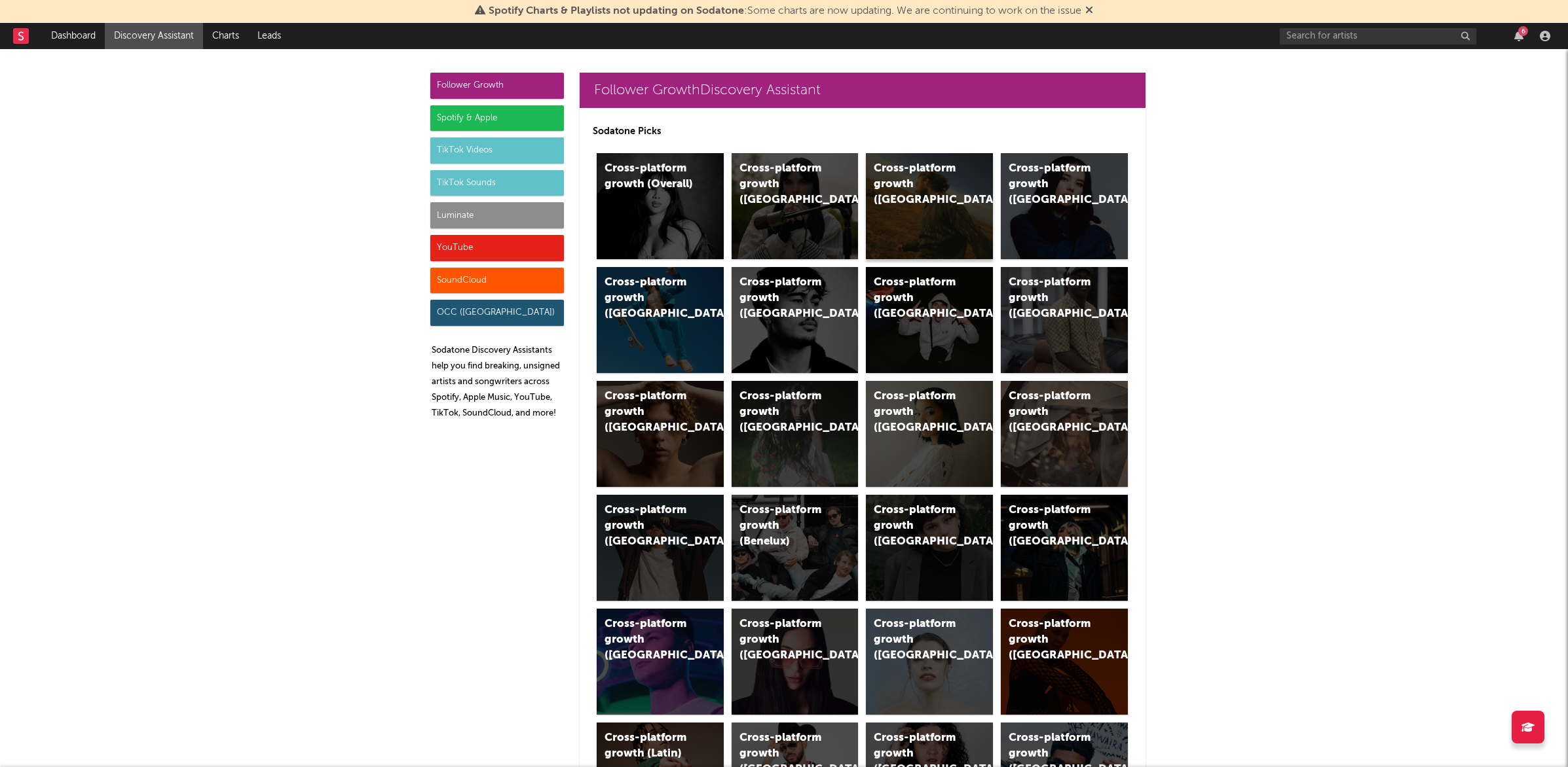
click at [885, 224] on div "Cross-platform growth ([GEOGRAPHIC_DATA])" at bounding box center [929, 207] width 127 height 106
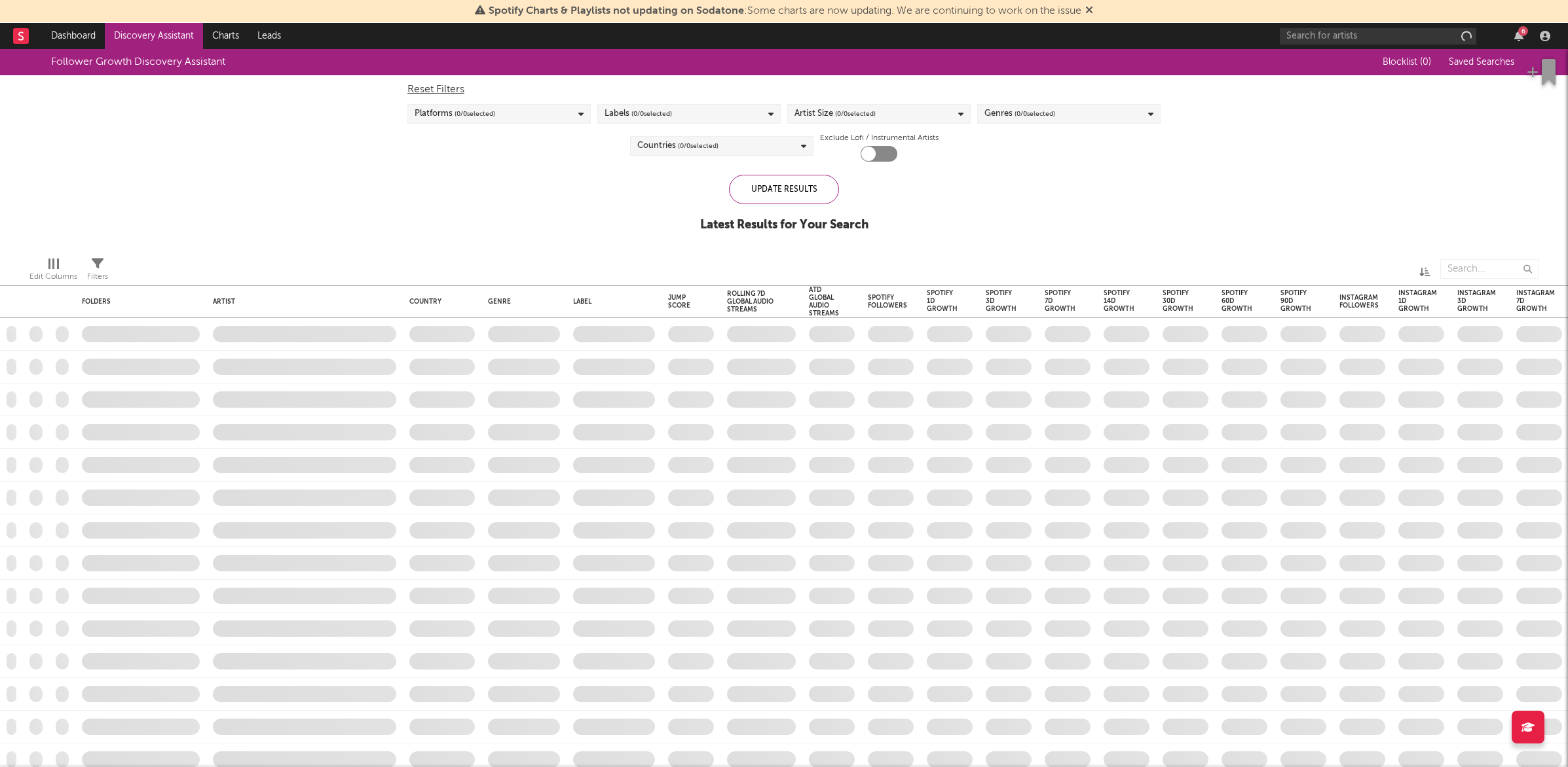
checkbox input "true"
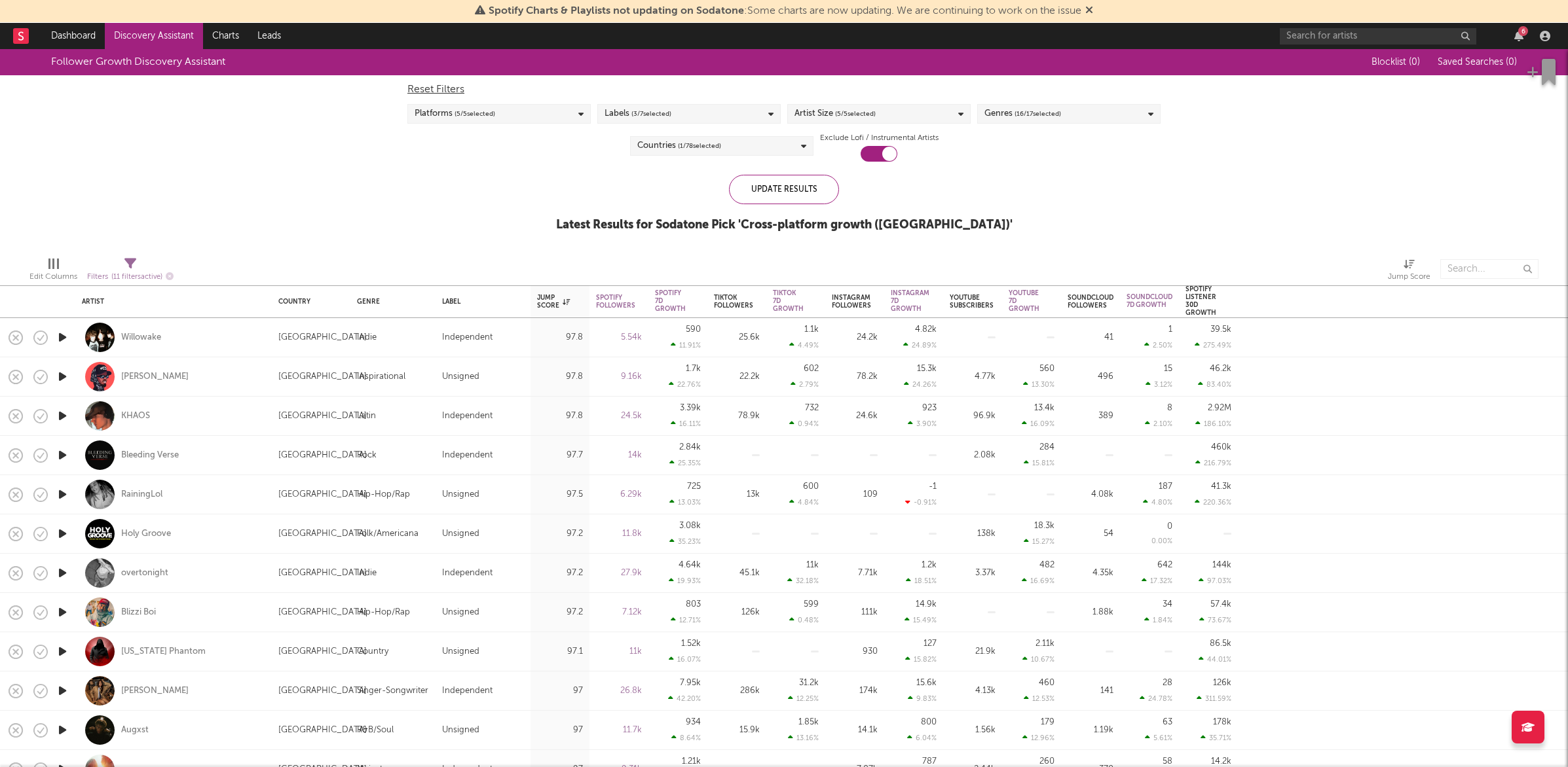
click at [63, 339] on icon "button" at bounding box center [62, 337] width 13 height 17
click at [63, 339] on icon "button" at bounding box center [62, 337] width 13 height 17
click at [59, 492] on icon "button" at bounding box center [62, 494] width 13 height 17
click at [55, 497] on div at bounding box center [62, 495] width 26 height 40
select select "1w"
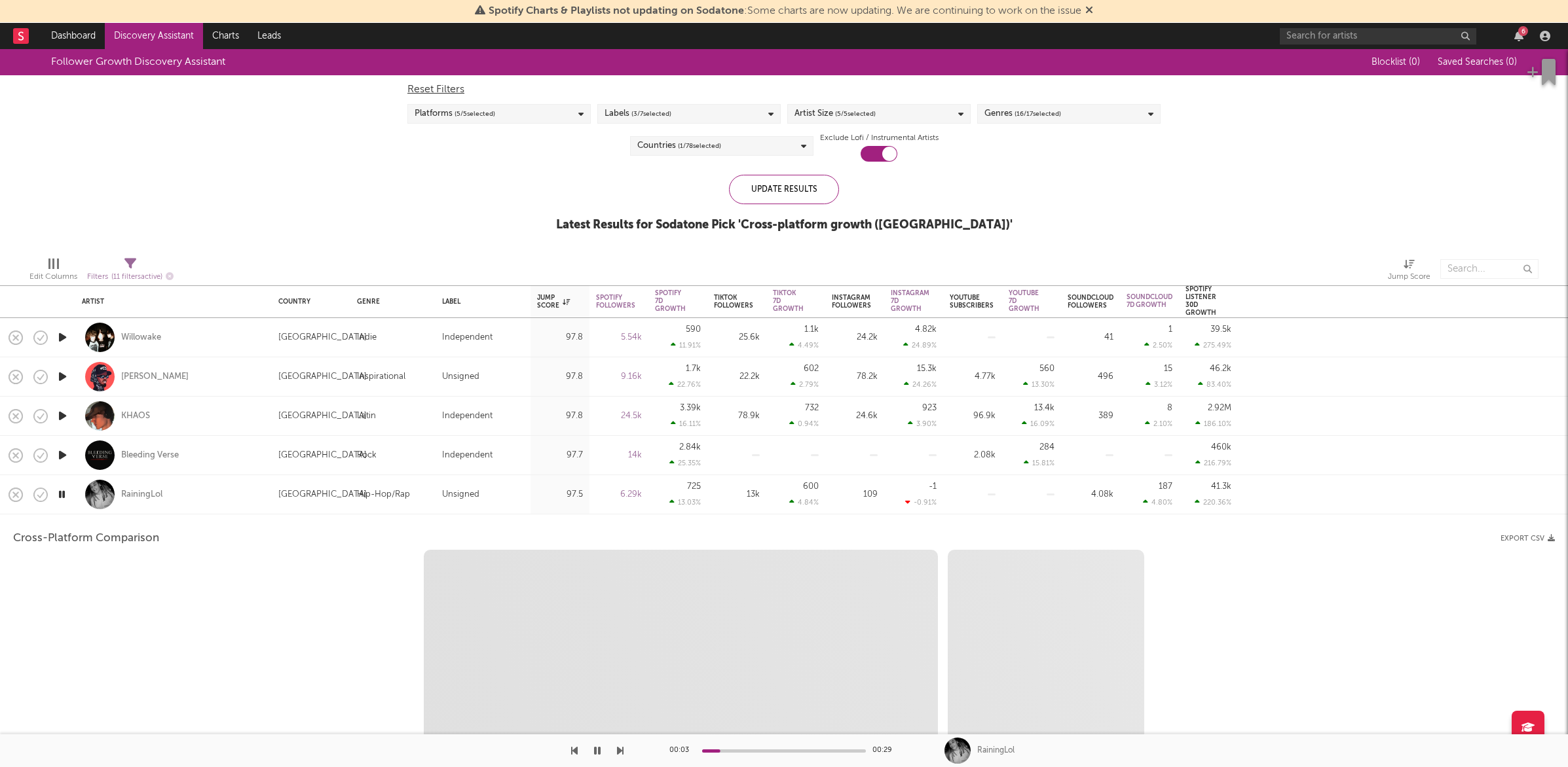
click at [55, 497] on div at bounding box center [62, 495] width 26 height 40
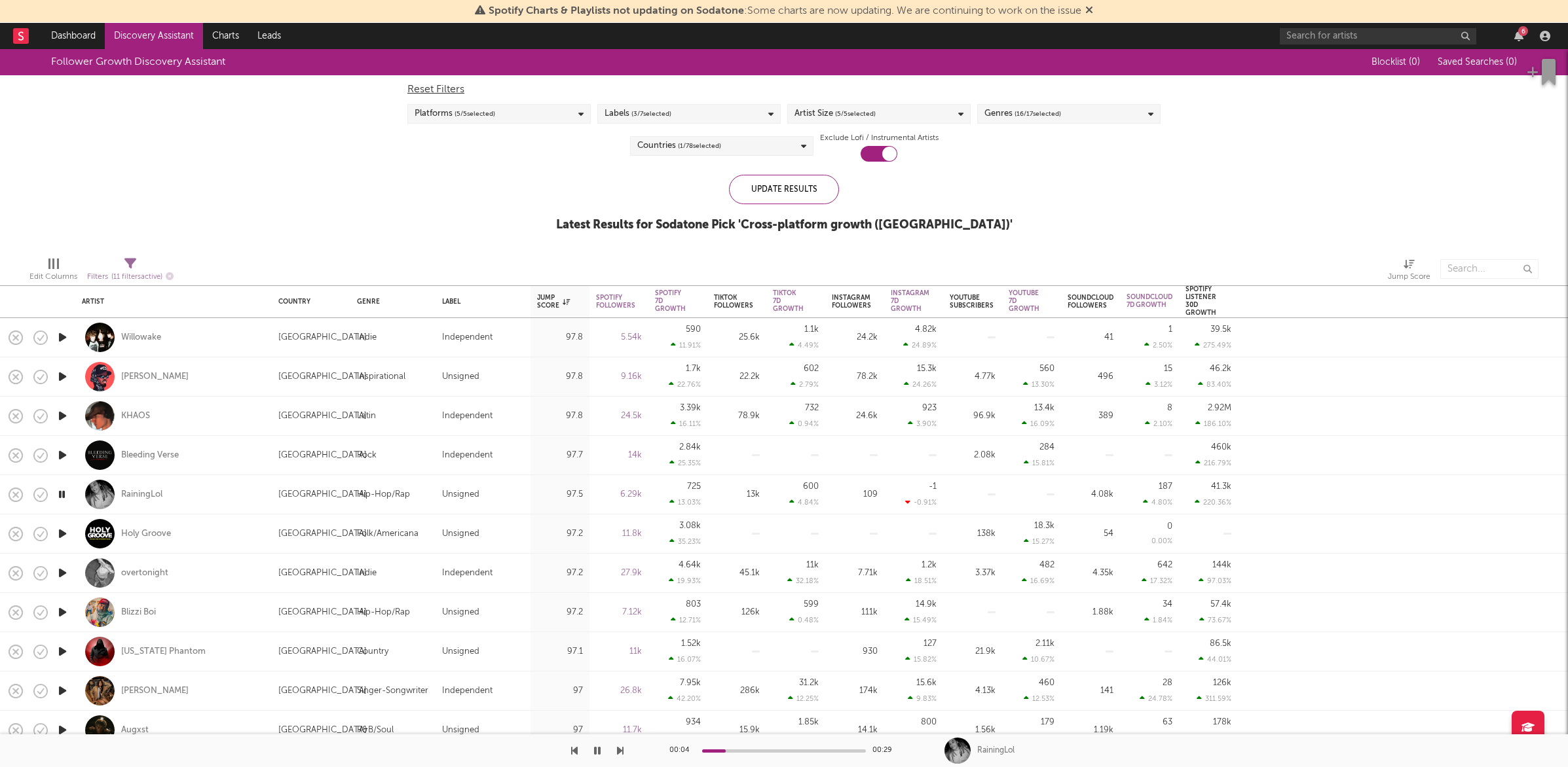
click at [60, 494] on icon "button" at bounding box center [62, 494] width 13 height 17
click at [62, 420] on icon "button" at bounding box center [62, 416] width 13 height 17
click at [62, 422] on icon "button" at bounding box center [62, 416] width 13 height 17
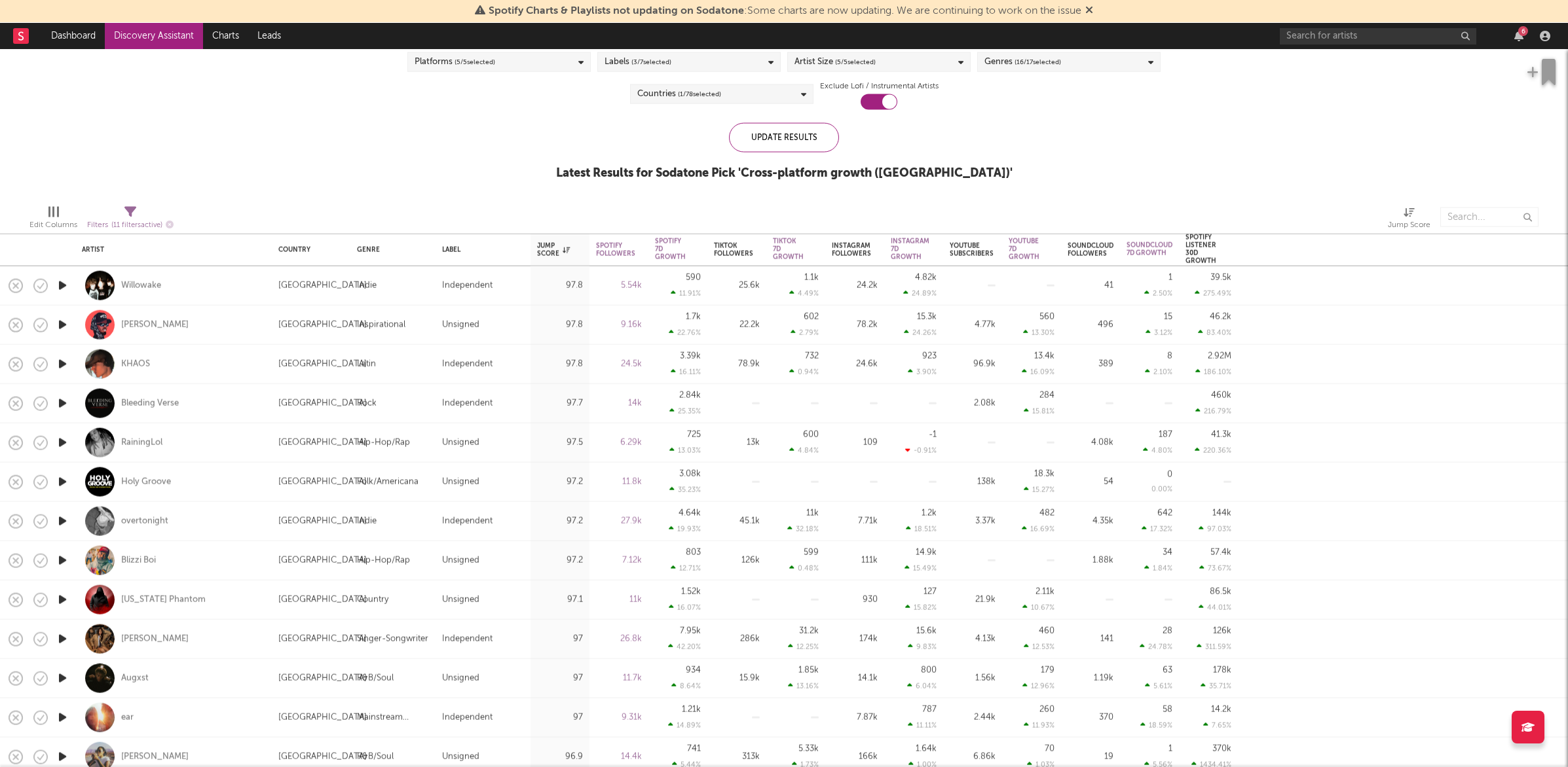
click at [61, 681] on icon "button" at bounding box center [62, 678] width 13 height 17
click at [62, 679] on icon "button" at bounding box center [62, 678] width 13 height 17
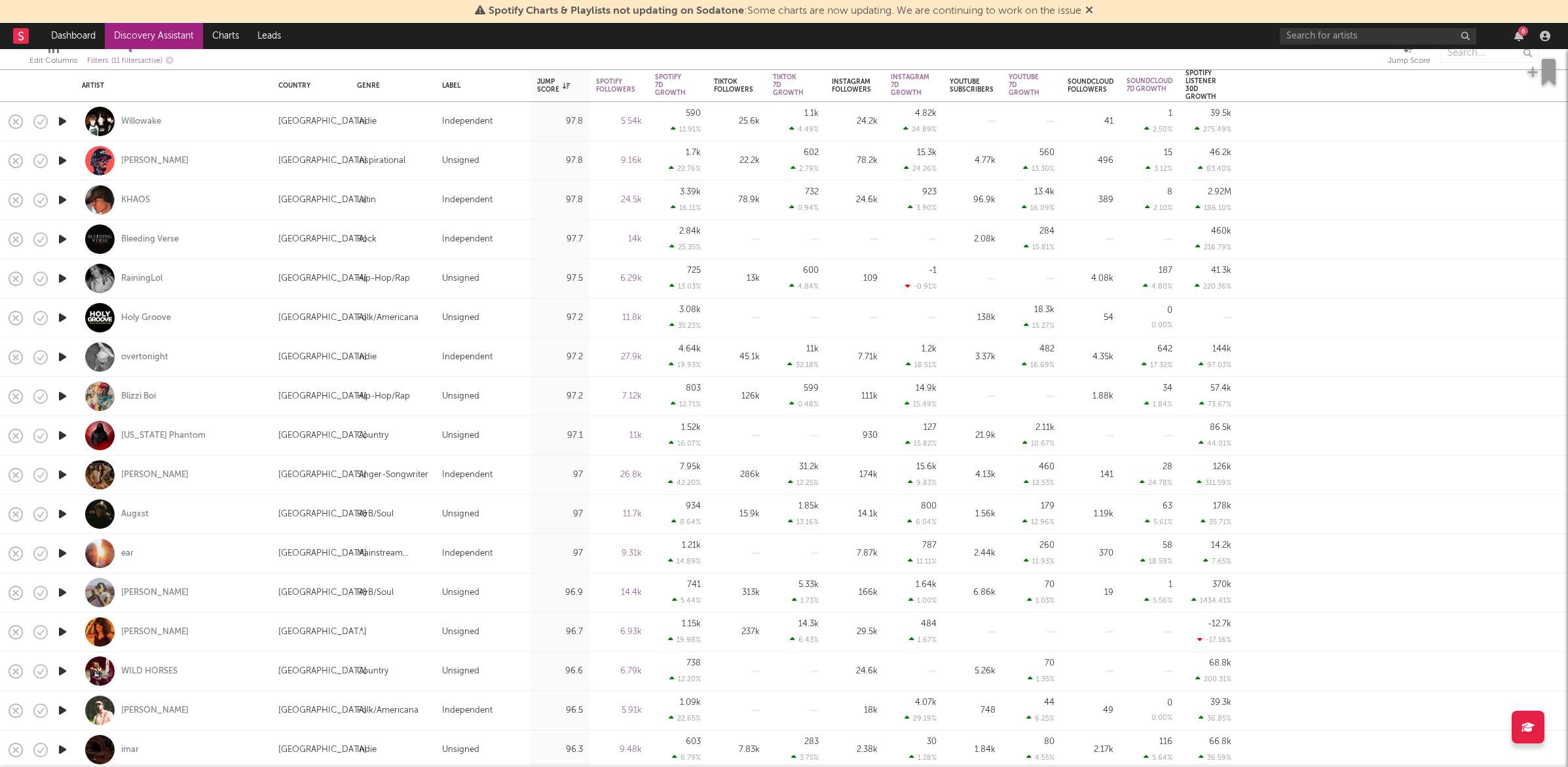
click at [59, 586] on icon "button" at bounding box center [62, 592] width 13 height 17
click at [59, 591] on icon "button" at bounding box center [62, 592] width 13 height 17
